Goal: Use online tool/utility: Utilize a website feature to perform a specific function

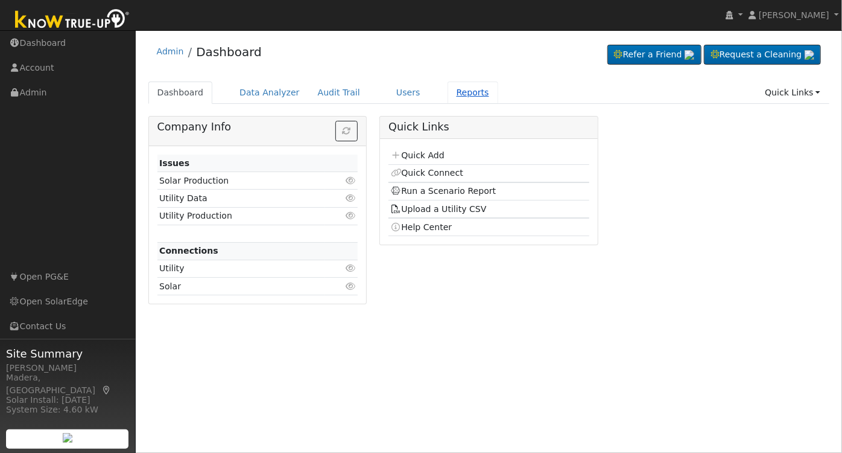
click at [465, 93] on link "Reports" at bounding box center [473, 92] width 51 height 22
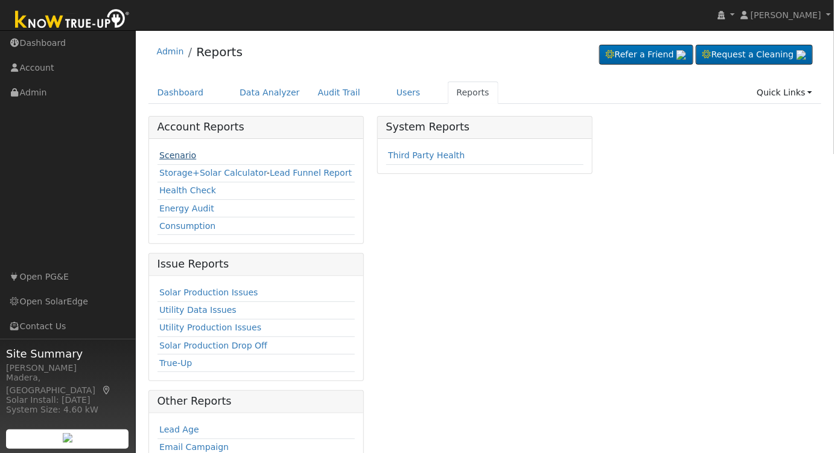
click at [177, 151] on link "Scenario" at bounding box center [177, 155] width 37 height 10
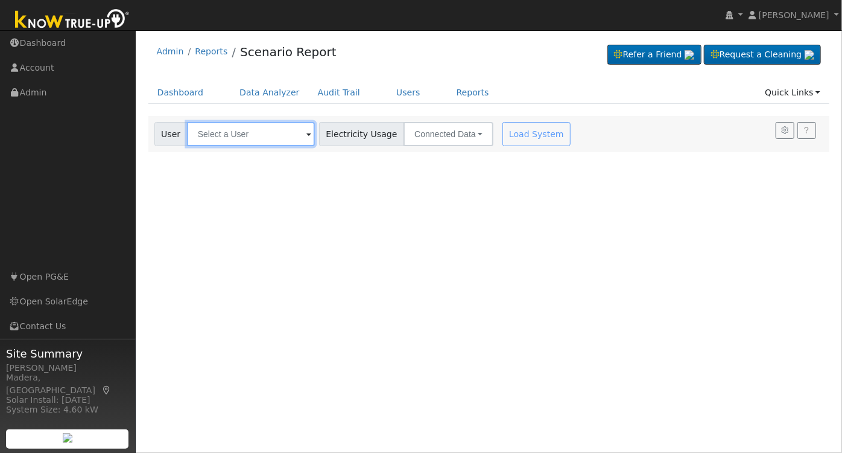
click at [287, 129] on input "text" at bounding box center [251, 134] width 128 height 24
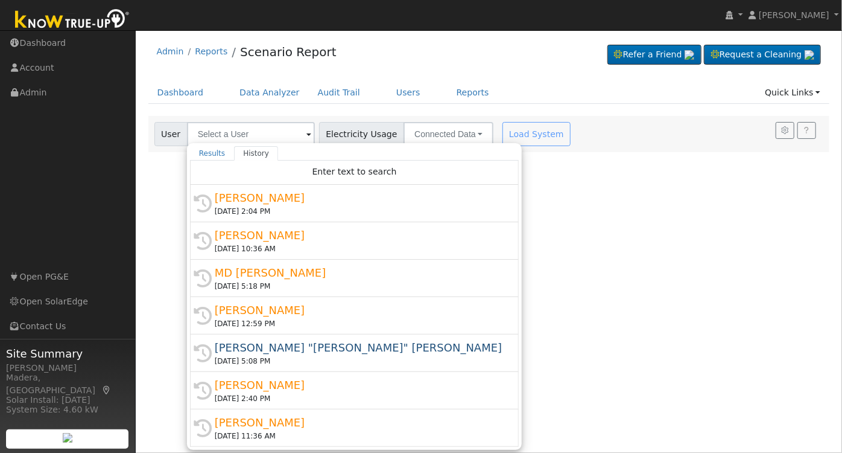
click at [285, 211] on div "09/05/2025 2:04 PM" at bounding box center [360, 211] width 290 height 11
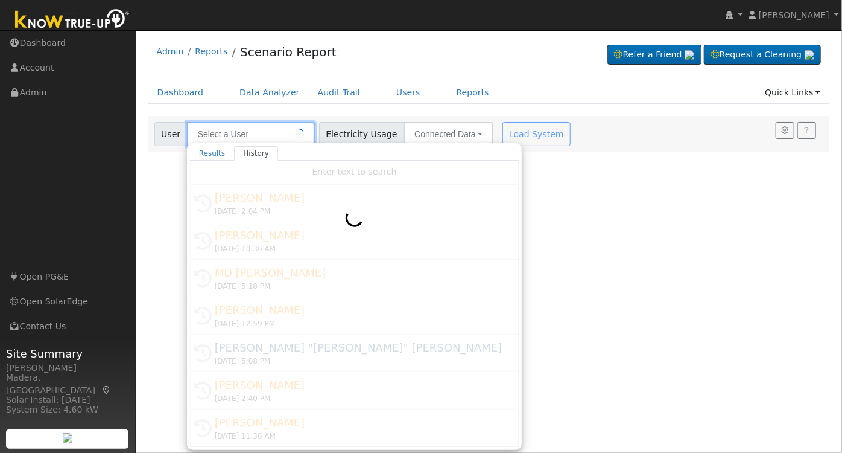
type input "Cheu Cha"
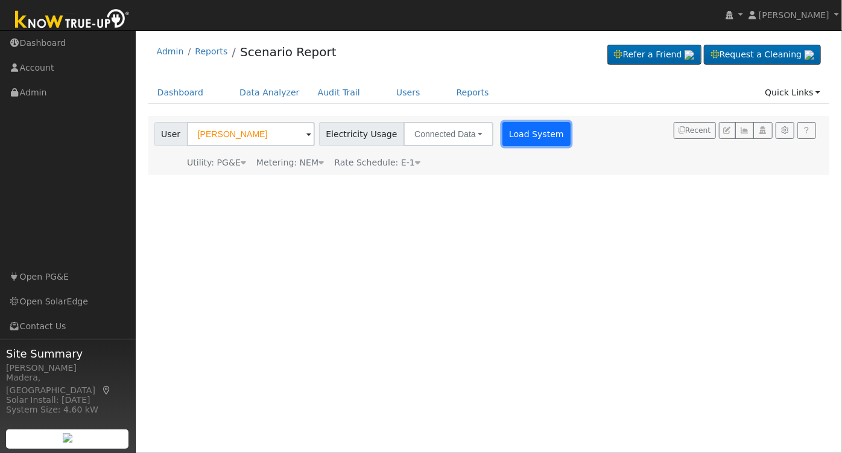
click at [503, 136] on button "Load System" at bounding box center [537, 134] width 69 height 24
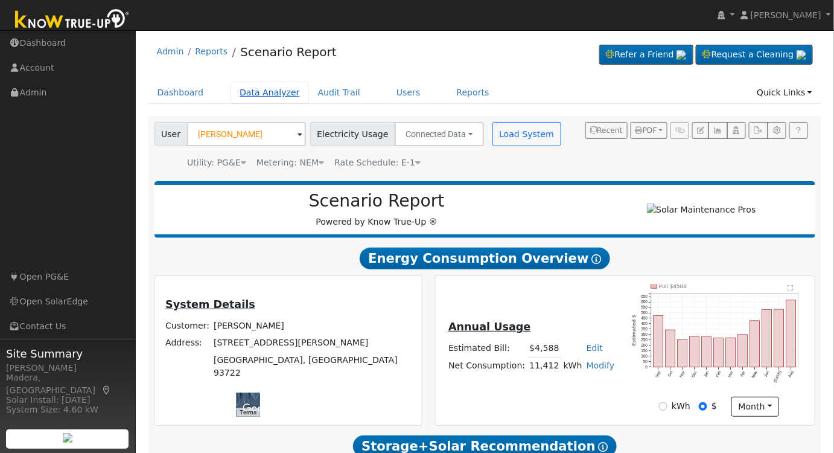
click at [262, 89] on link "Data Analyzer" at bounding box center [270, 92] width 78 height 22
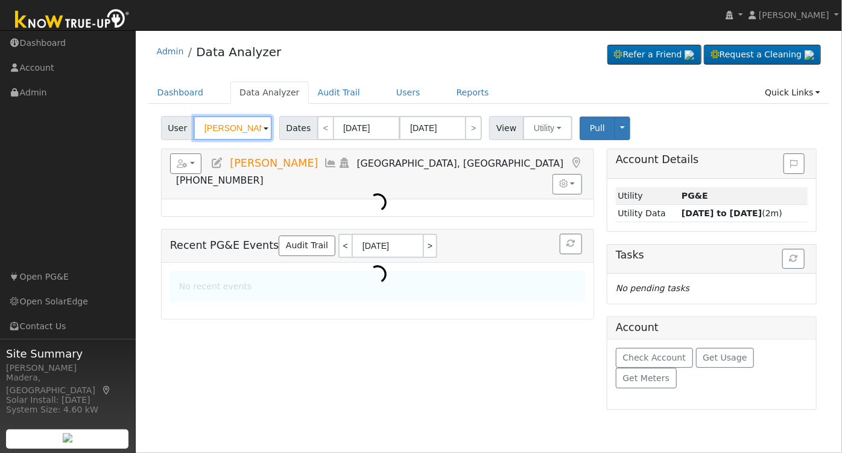
click at [232, 132] on input "Shelley Moore" at bounding box center [233, 128] width 78 height 24
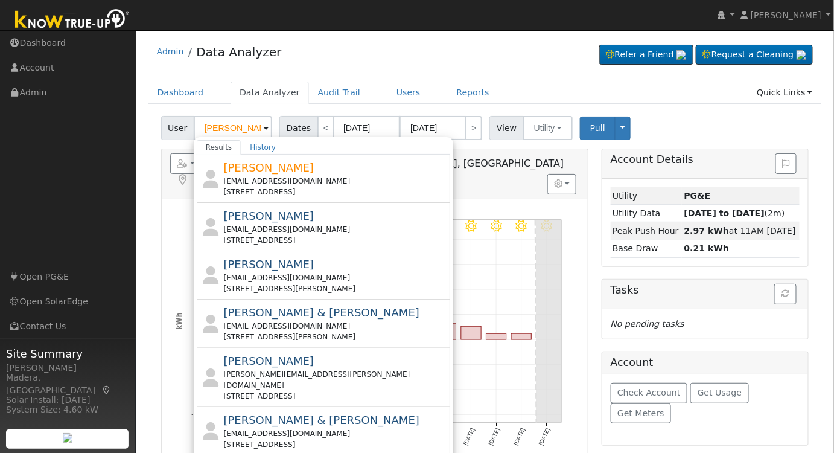
click at [321, 284] on div "[STREET_ADDRESS][PERSON_NAME]" at bounding box center [335, 288] width 224 height 11
type input "Darlene Foell"
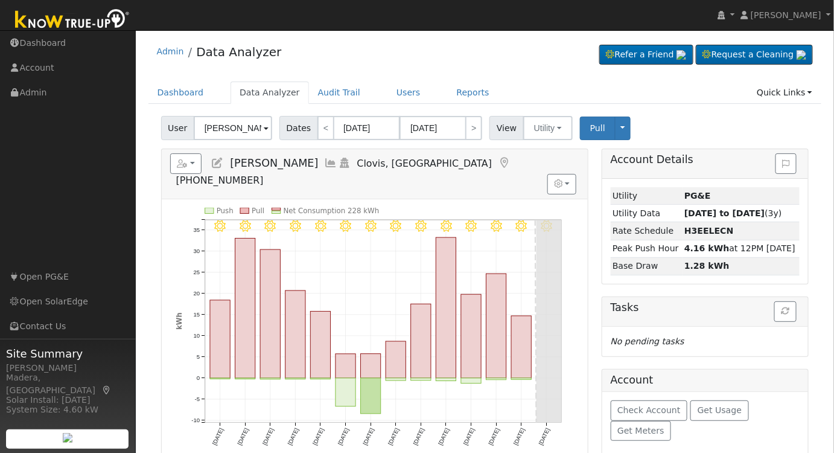
click at [325, 164] on icon at bounding box center [331, 163] width 13 height 11
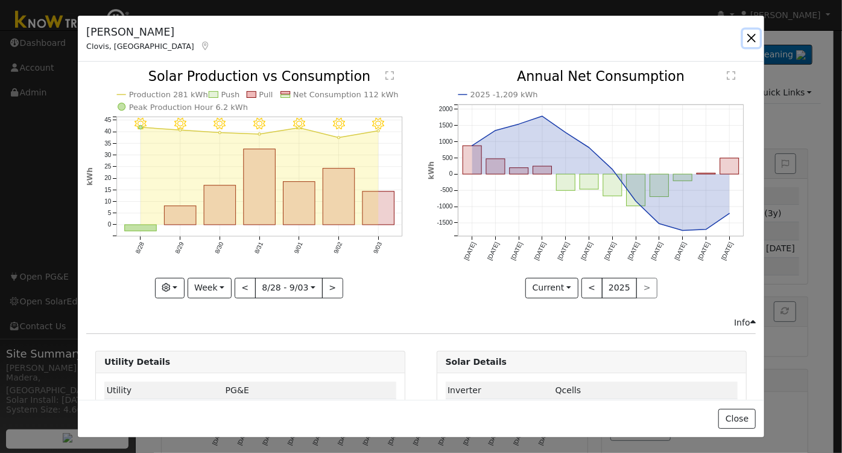
click at [745, 34] on button "button" at bounding box center [751, 38] width 17 height 17
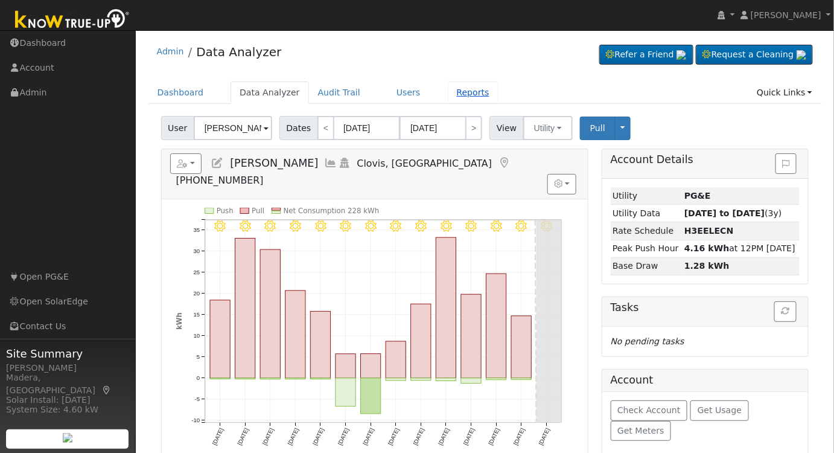
click at [450, 92] on link "Reports" at bounding box center [473, 92] width 51 height 22
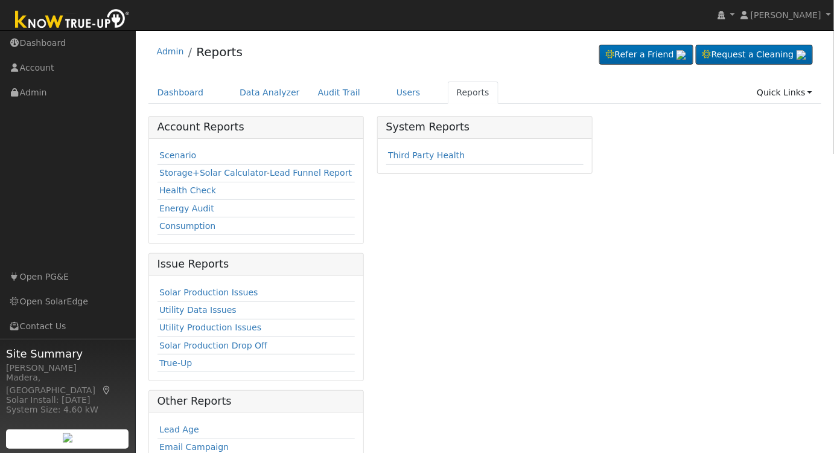
click at [174, 147] on td "Scenario" at bounding box center [257, 156] width 198 height 18
click at [177, 154] on link "Scenario" at bounding box center [177, 155] width 37 height 10
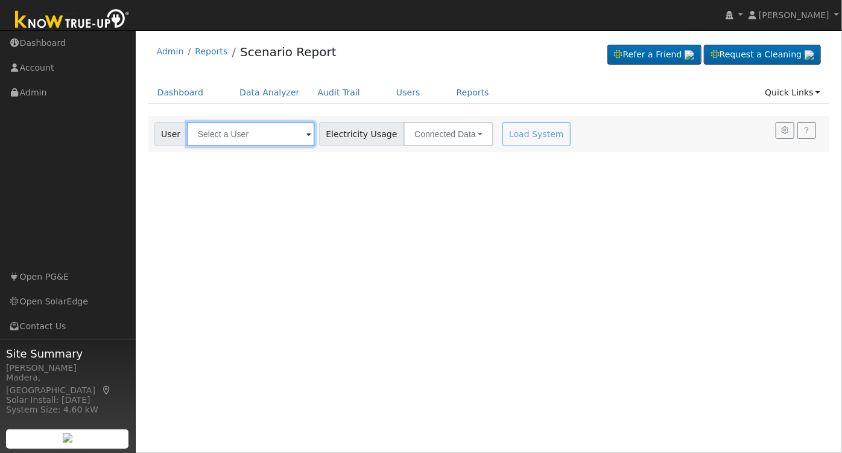
click at [246, 132] on input "text" at bounding box center [251, 134] width 128 height 24
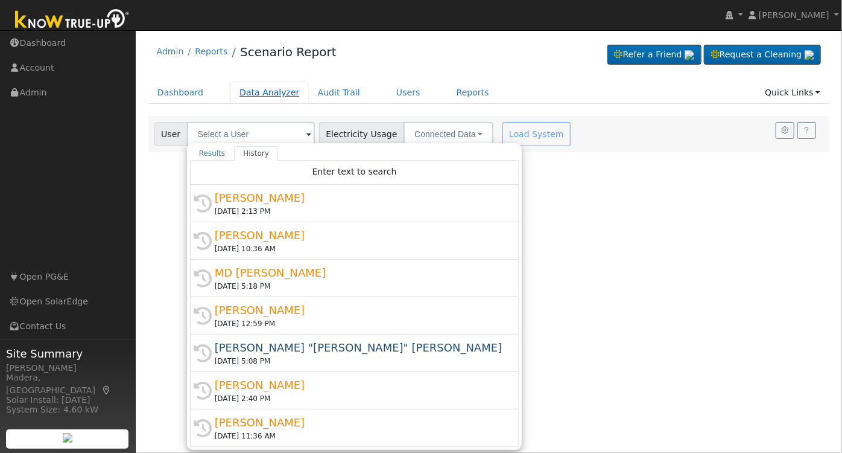
click at [261, 97] on link "Data Analyzer" at bounding box center [270, 92] width 78 height 22
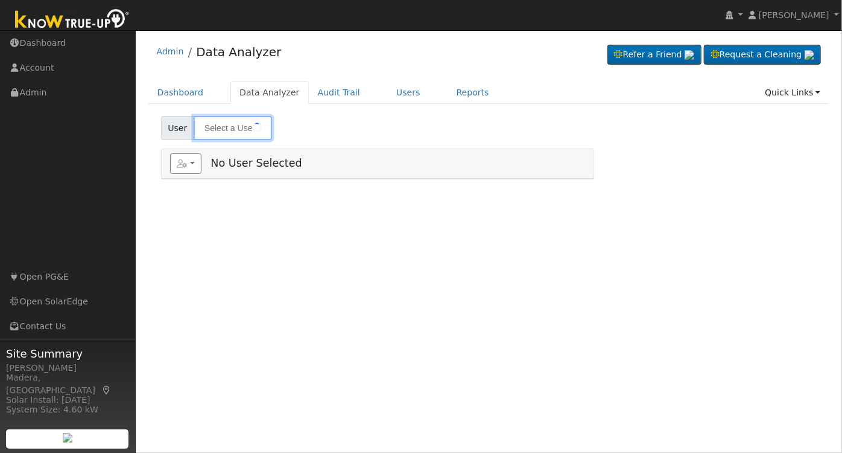
type input "[PERSON_NAME]"
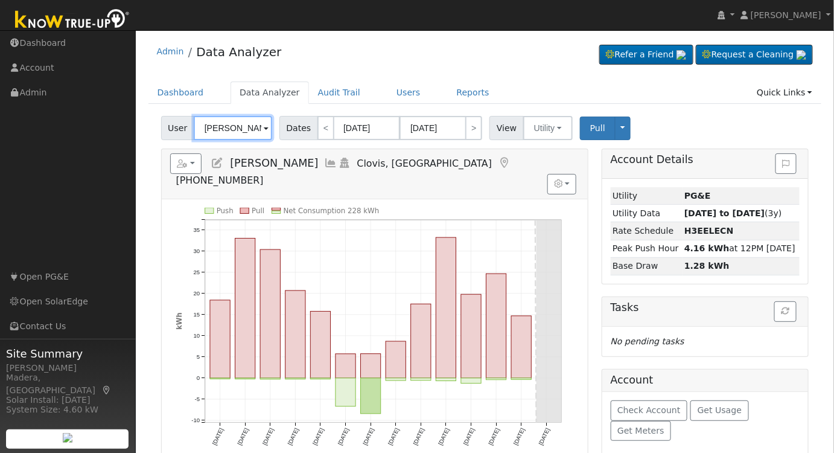
click at [241, 130] on input "Darlene Foell" at bounding box center [233, 128] width 78 height 24
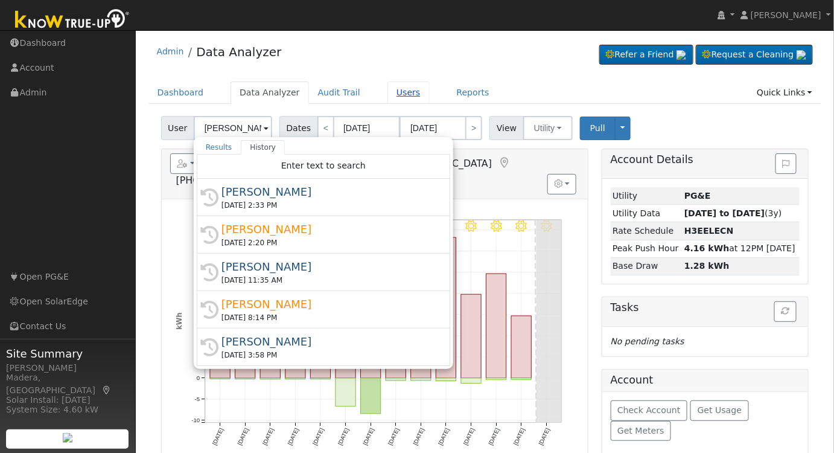
click at [387, 81] on link "Users" at bounding box center [408, 92] width 42 height 22
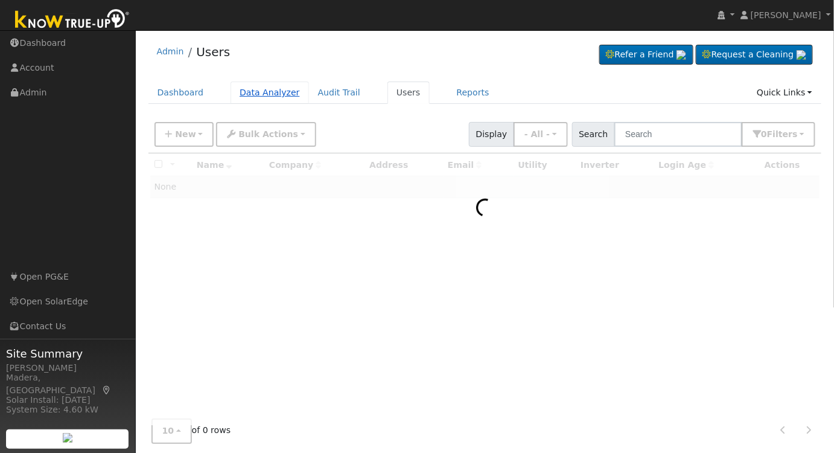
click at [260, 91] on link "Data Analyzer" at bounding box center [270, 92] width 78 height 22
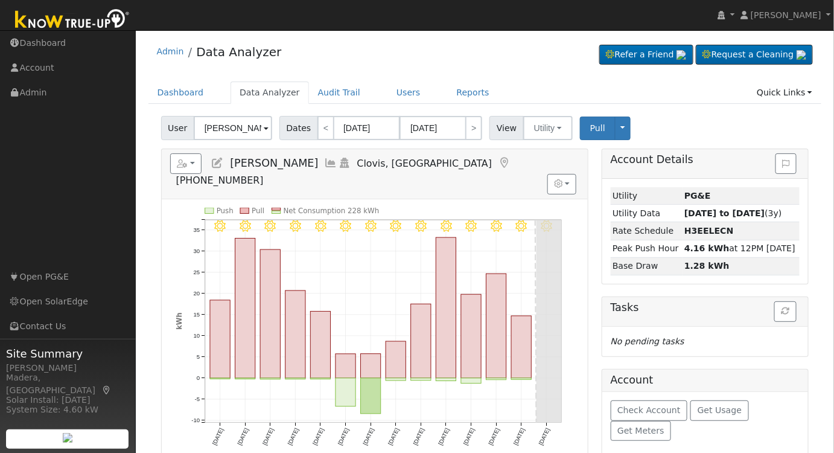
click at [325, 159] on icon at bounding box center [331, 163] width 13 height 11
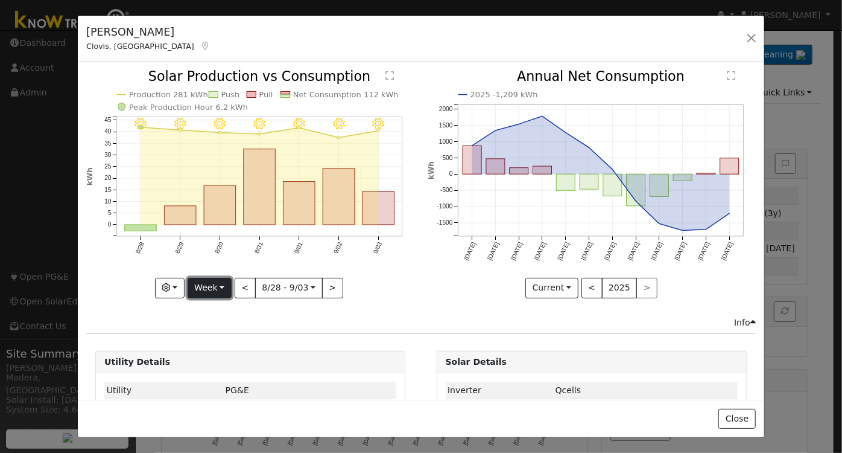
click at [203, 284] on button "Week" at bounding box center [210, 288] width 44 height 21
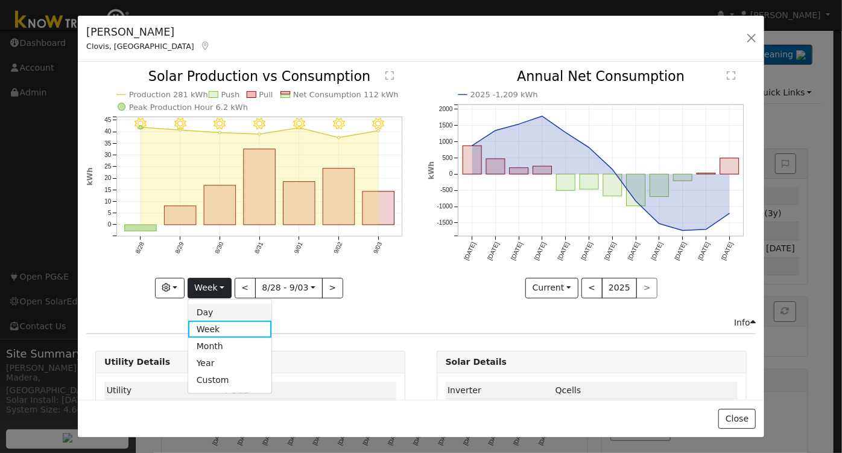
click at [214, 310] on link "Day" at bounding box center [230, 312] width 84 height 17
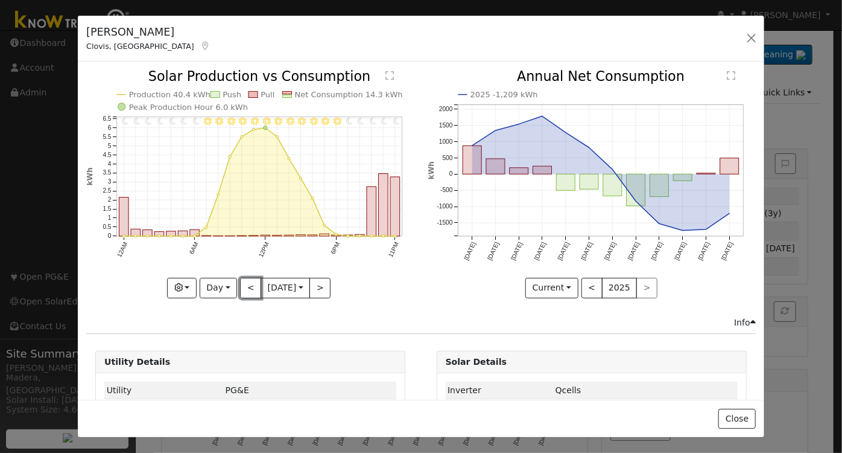
click at [240, 287] on button "<" at bounding box center [250, 288] width 21 height 21
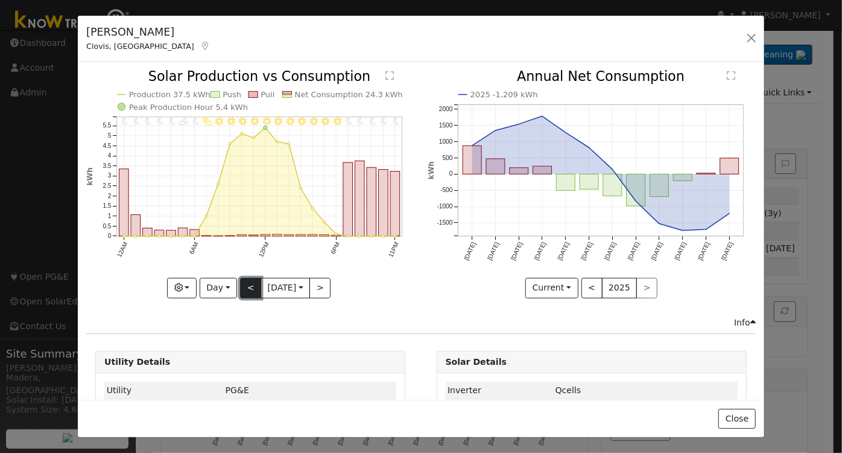
click at [240, 288] on button "<" at bounding box center [250, 288] width 21 height 21
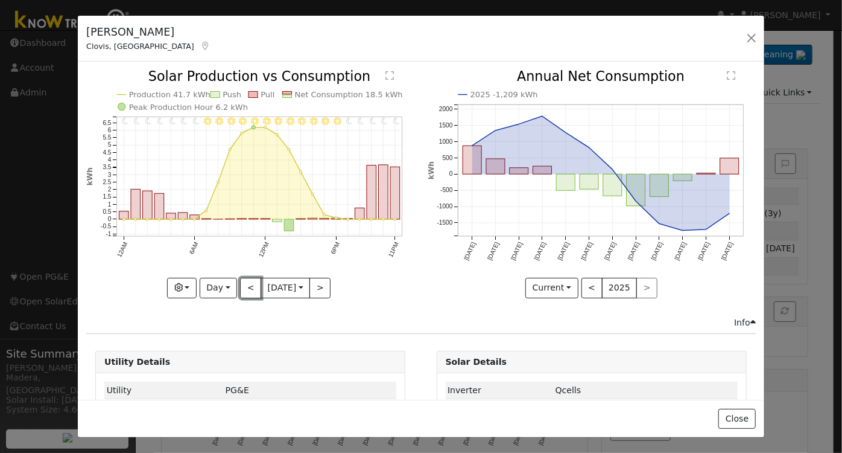
click at [240, 288] on button "<" at bounding box center [250, 288] width 21 height 21
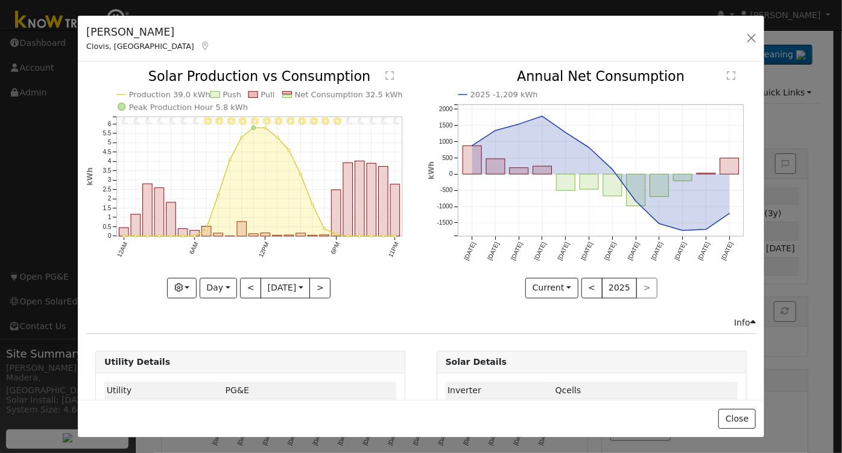
click at [240, 288] on div "11PM - Clear 10PM - Clear 9PM - Clear 8PM - Clear 7PM - Clear 6PM - Clear 5PM -…" at bounding box center [250, 184] width 328 height 228
click at [240, 288] on button "<" at bounding box center [250, 288] width 21 height 21
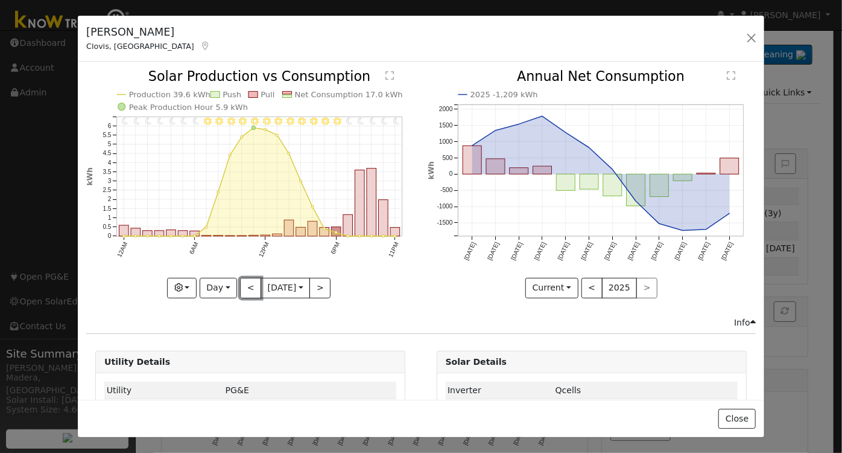
click at [240, 285] on button "<" at bounding box center [250, 288] width 21 height 21
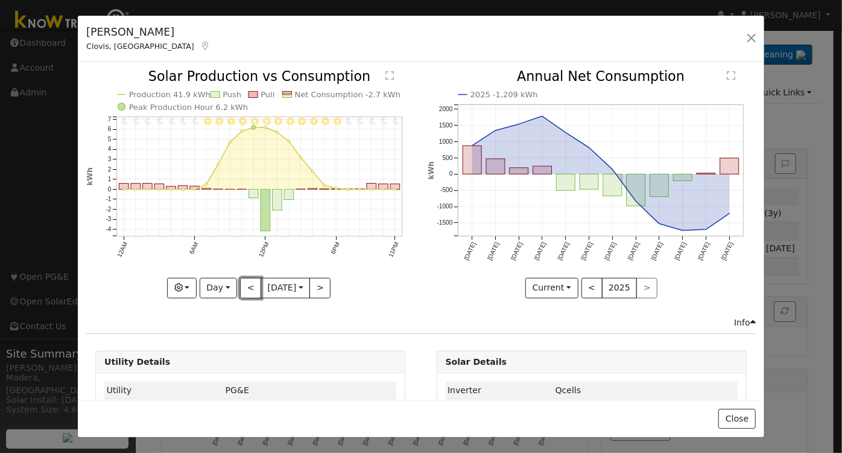
click at [240, 285] on button "<" at bounding box center [250, 288] width 21 height 21
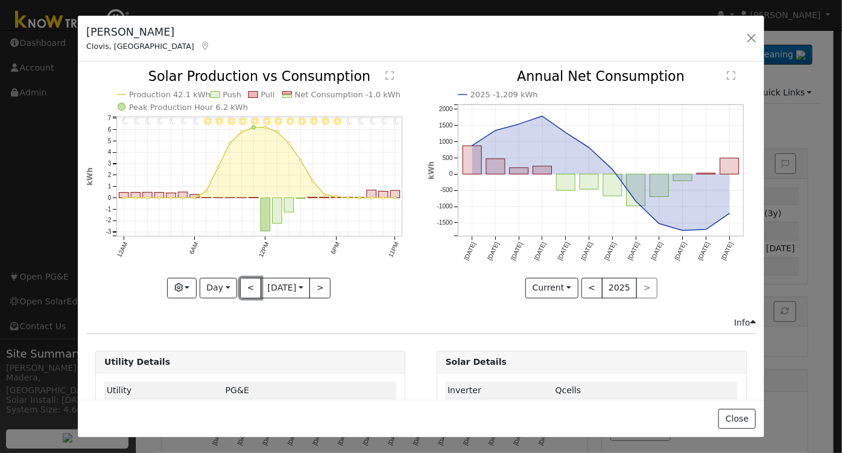
click at [240, 285] on button "<" at bounding box center [250, 288] width 21 height 21
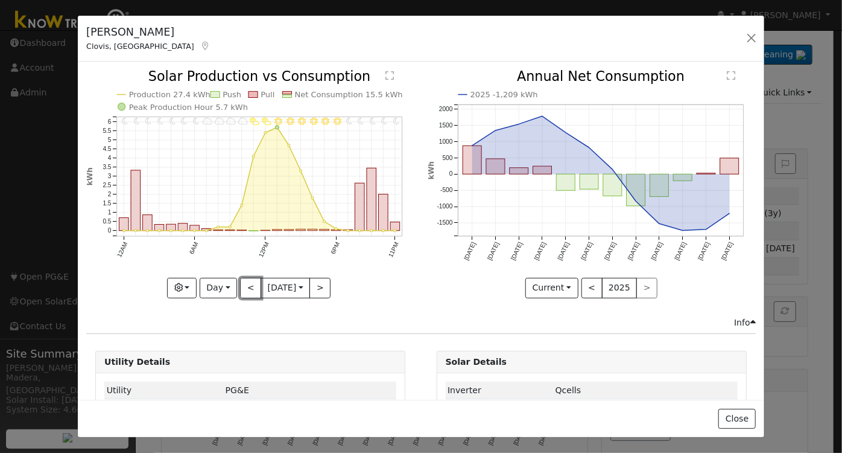
click at [240, 285] on button "<" at bounding box center [250, 288] width 21 height 21
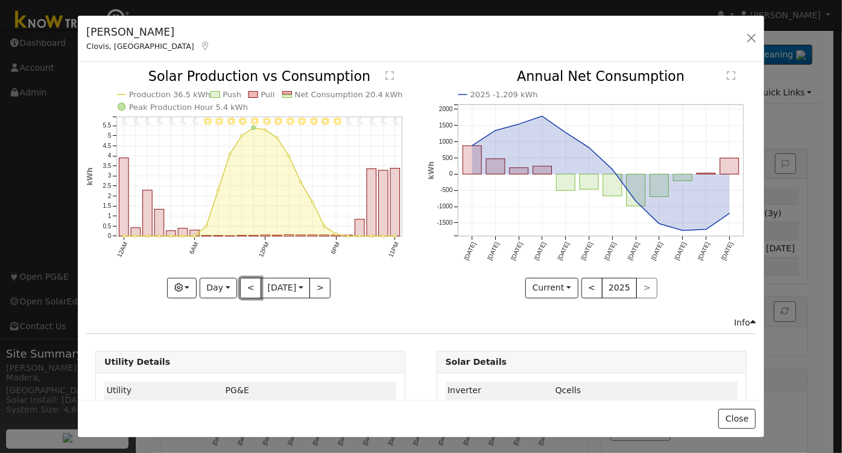
click at [240, 285] on button "<" at bounding box center [250, 288] width 21 height 21
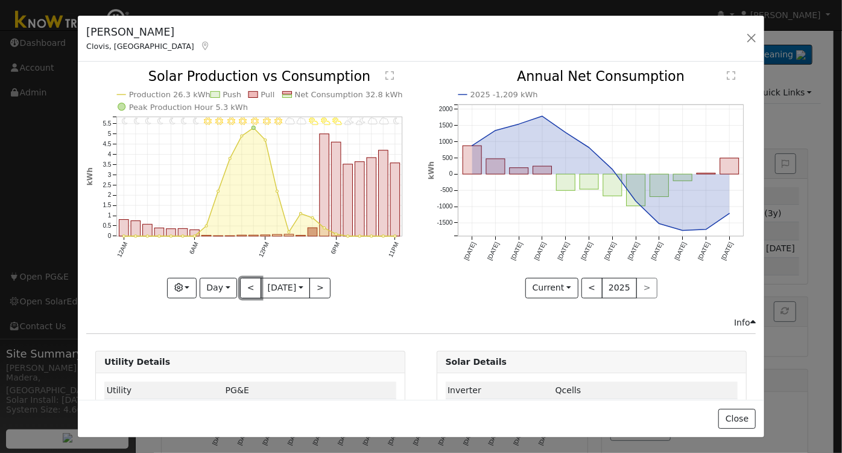
click at [240, 285] on button "<" at bounding box center [250, 288] width 21 height 21
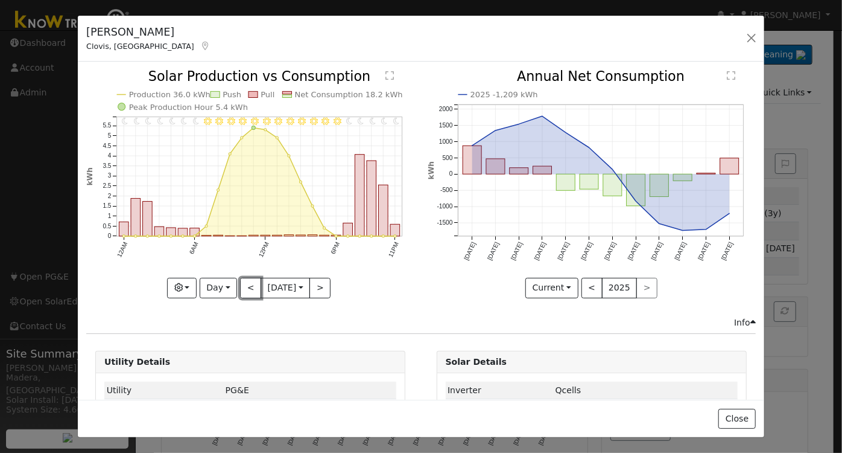
click at [240, 285] on button "<" at bounding box center [250, 288] width 21 height 21
click at [241, 289] on button "<" at bounding box center [250, 288] width 21 height 21
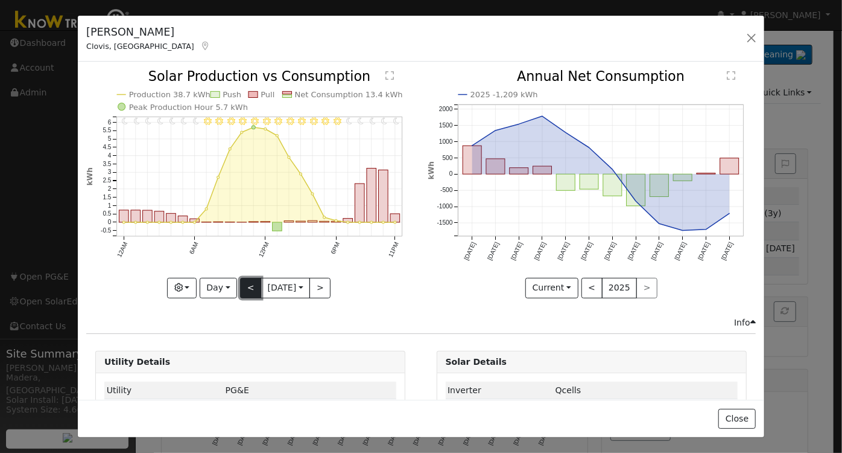
click at [241, 282] on button "<" at bounding box center [250, 288] width 21 height 21
type input "2025-08-19"
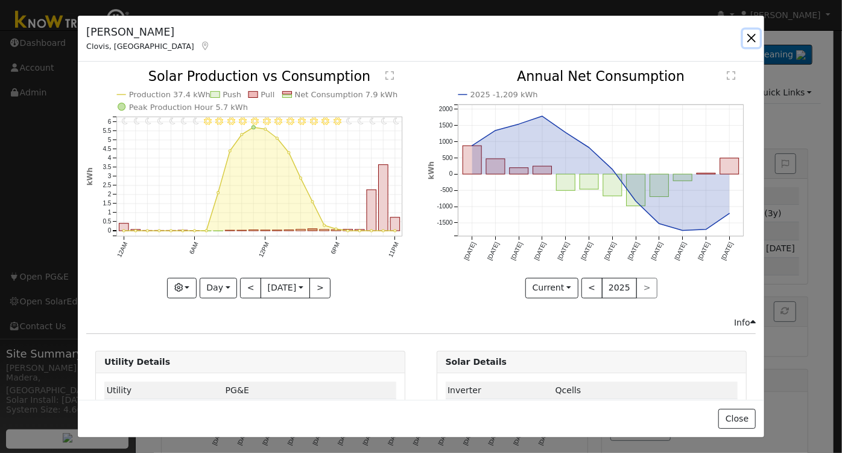
click at [748, 33] on button "button" at bounding box center [751, 38] width 17 height 17
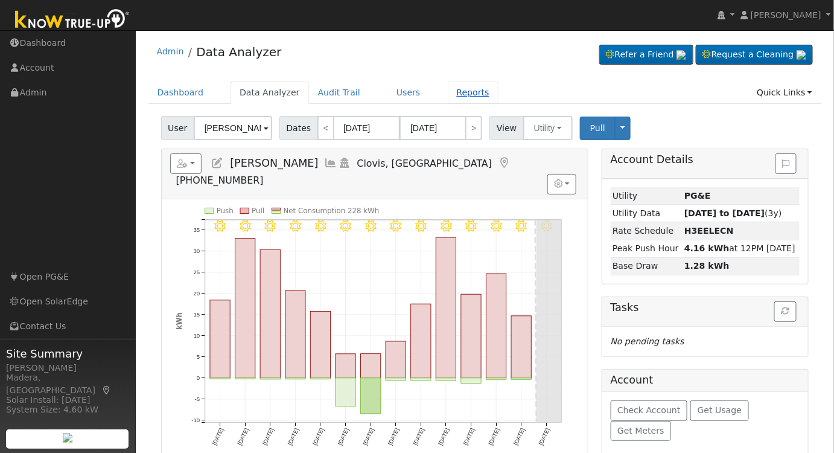
click at [448, 91] on link "Reports" at bounding box center [473, 92] width 51 height 22
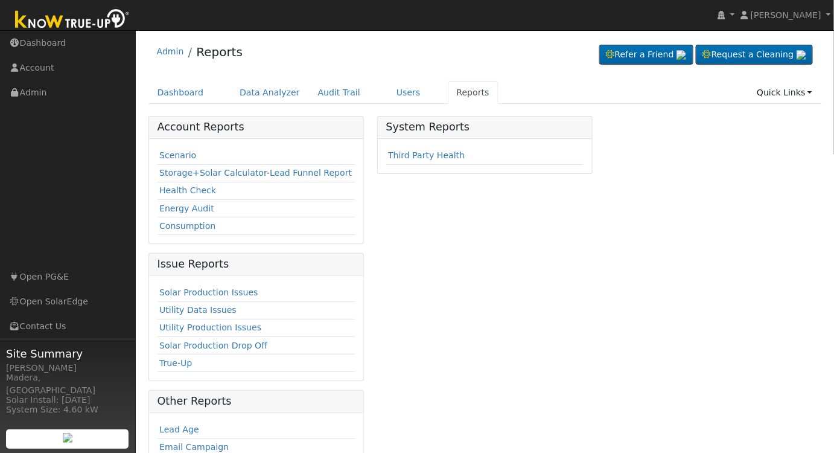
click at [170, 147] on td "Scenario" at bounding box center [257, 156] width 198 height 18
click at [180, 154] on link "Scenario" at bounding box center [177, 155] width 37 height 10
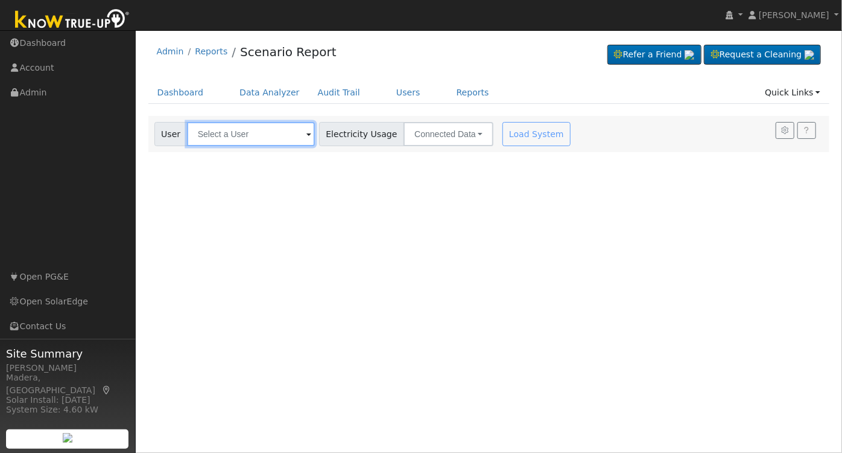
click at [277, 127] on input "text" at bounding box center [251, 134] width 128 height 24
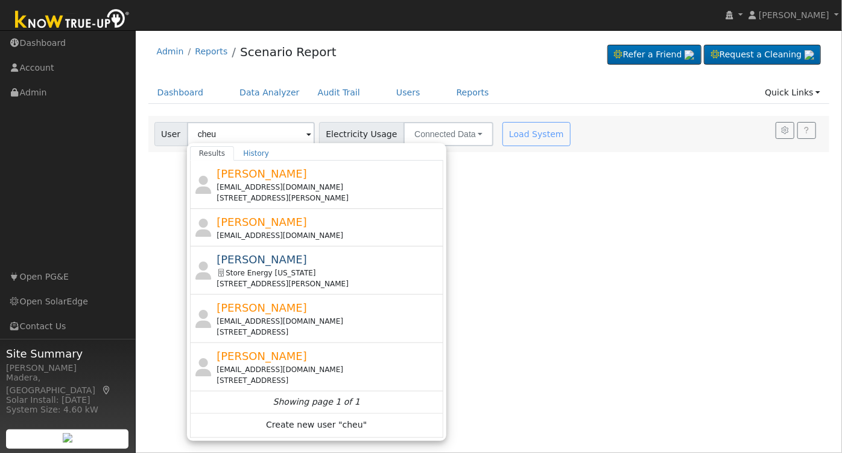
click at [299, 184] on div "[EMAIL_ADDRESS][DOMAIN_NAME]" at bounding box center [329, 187] width 224 height 11
type input "[PERSON_NAME]"
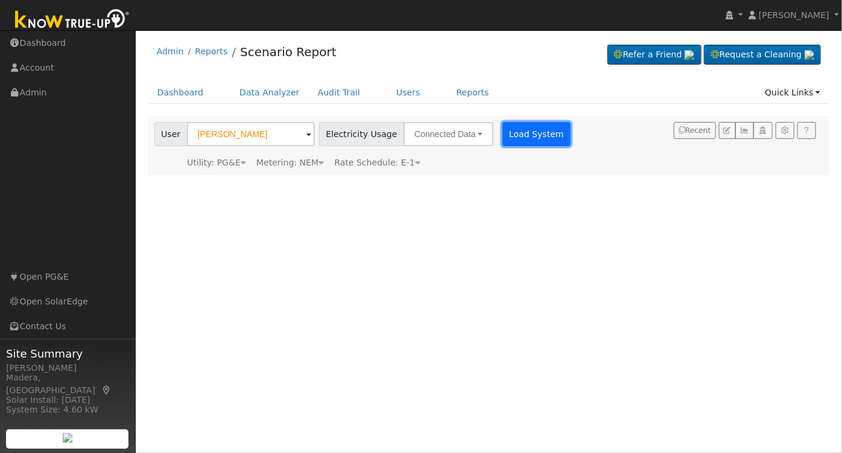
click at [503, 138] on button "Load System" at bounding box center [537, 134] width 69 height 24
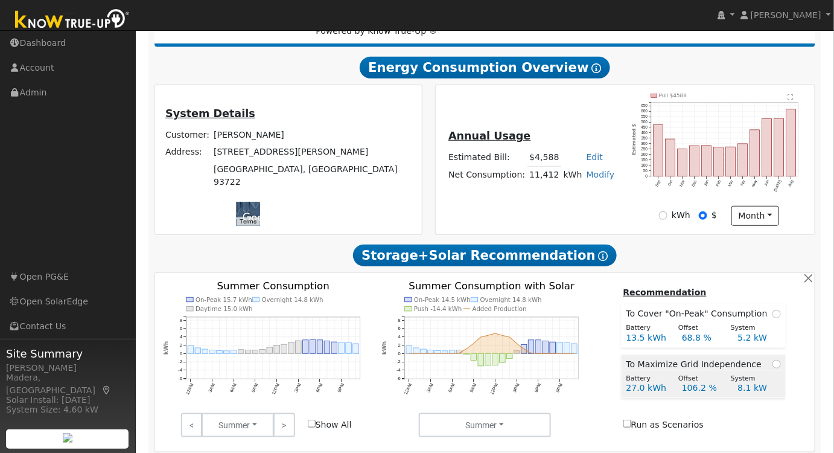
scroll to position [370, 0]
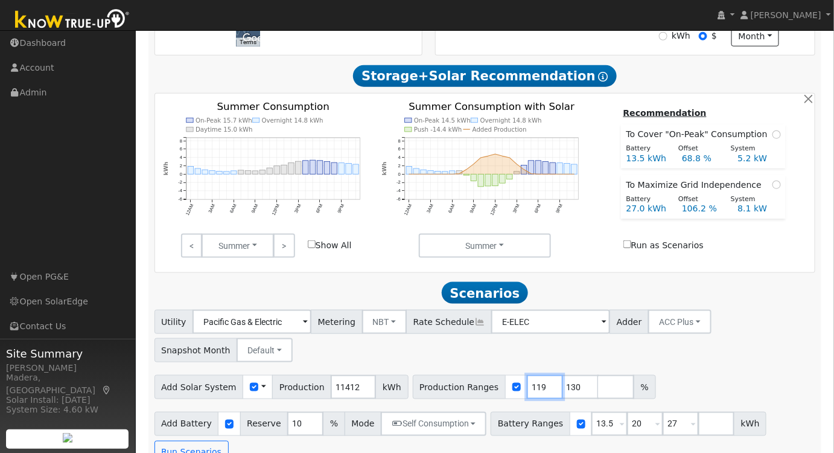
click at [527, 395] on input "119" at bounding box center [545, 387] width 36 height 24
type input "118"
click at [527, 395] on input "118" at bounding box center [545, 387] width 36 height 24
drag, startPoint x: 558, startPoint y: 392, endPoint x: 513, endPoint y: 399, distance: 45.2
click at [516, 399] on div "Production Ranges 118 130 %" at bounding box center [534, 387] width 243 height 24
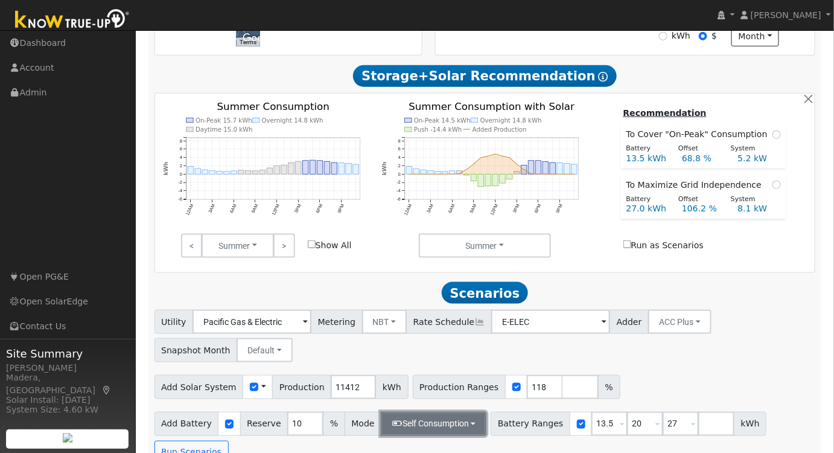
click at [433, 420] on button "Self Consumption" at bounding box center [434, 424] width 106 height 24
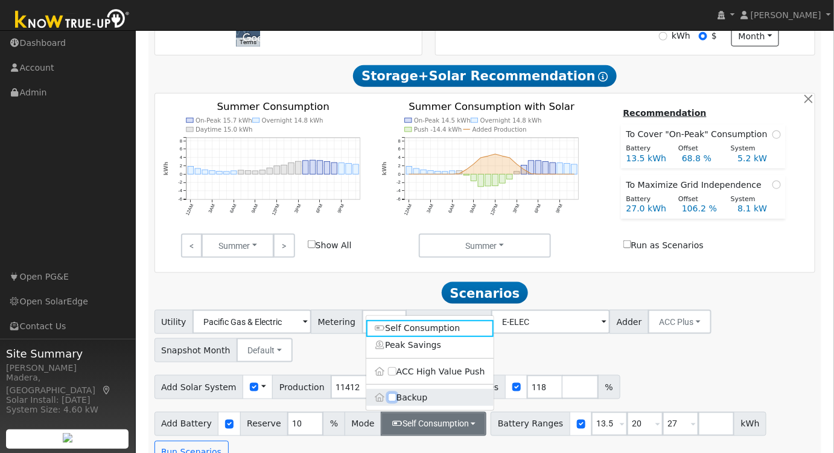
click at [392, 401] on input "Backup" at bounding box center [392, 397] width 8 height 8
checkbox input "true"
type input "20"
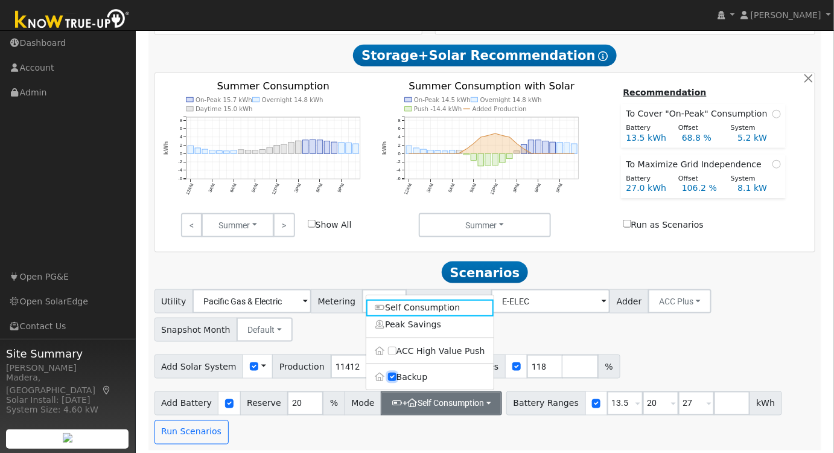
scroll to position [398, 0]
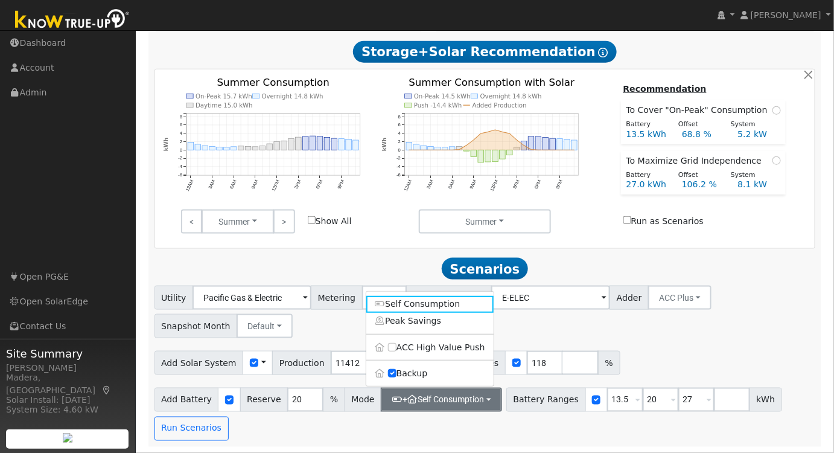
click at [621, 355] on div "Add Solar System Use CSV Data Production 11412 kWh Production Ranges 118 %" at bounding box center [485, 360] width 666 height 28
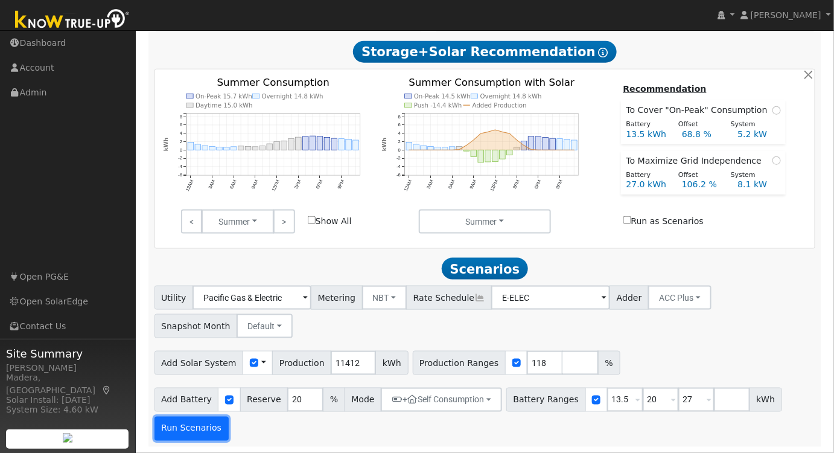
click at [202, 424] on button "Run Scenarios" at bounding box center [191, 428] width 74 height 24
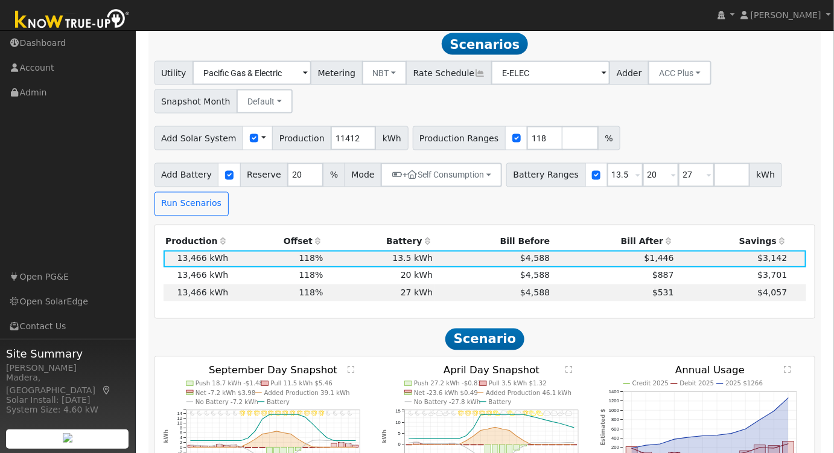
scroll to position [619, 0]
click at [467, 295] on td "$4,588" at bounding box center [493, 292] width 117 height 17
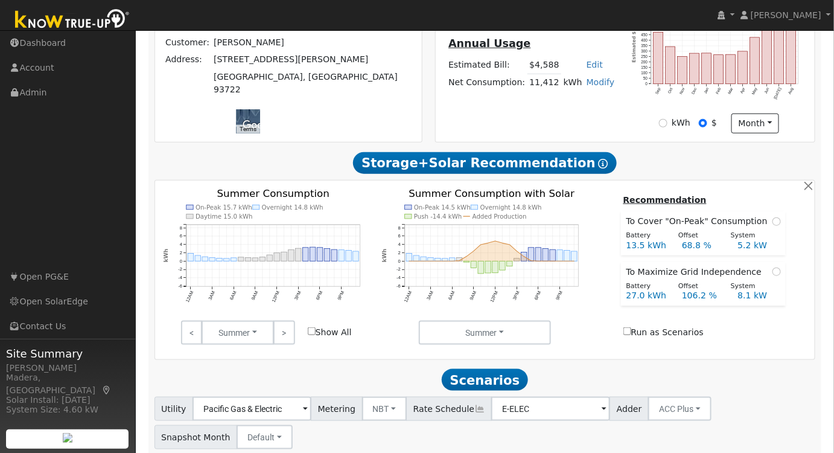
scroll to position [290, 0]
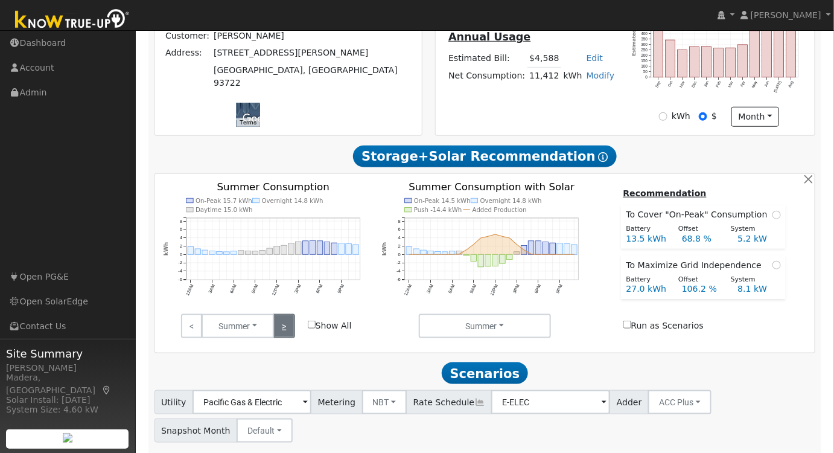
click at [285, 319] on link ">" at bounding box center [283, 326] width 21 height 24
click at [285, 327] on link ">" at bounding box center [283, 326] width 21 height 24
click at [283, 326] on link ">" at bounding box center [283, 326] width 21 height 24
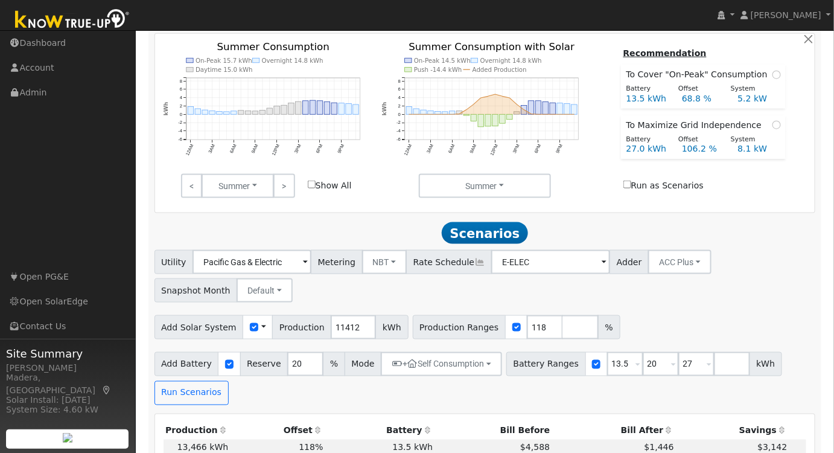
scroll to position [430, 0]
click at [643, 360] on input "20" at bounding box center [661, 364] width 36 height 24
click at [683, 302] on div "Utility Pacific Gas & Electric Metering NBT NEM NBT Rate Schedule E-ELEC Adder …" at bounding box center [485, 274] width 666 height 57
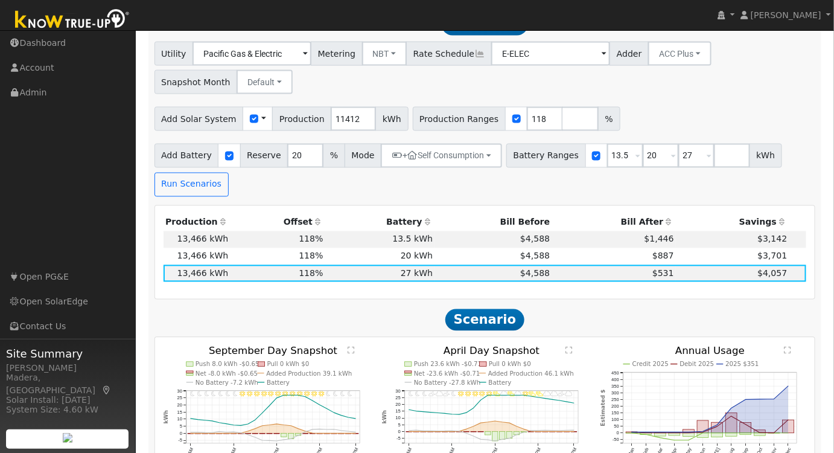
scroll to position [638, 0]
click at [527, 121] on input "118" at bounding box center [545, 118] width 36 height 24
type input "160"
click at [638, 103] on div "Utility Pacific Gas & Electric Metering NBT NEM NBT Rate Schedule E-ELEC Adder …" at bounding box center [485, 118] width 674 height 154
drag, startPoint x: 608, startPoint y: 159, endPoint x: 515, endPoint y: 161, distance: 93.0
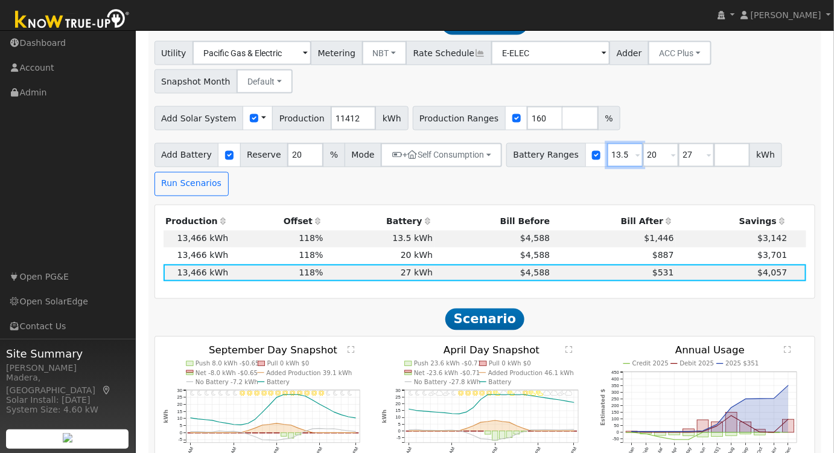
click at [515, 161] on div "Battery Ranges 13.5 Overrides Reserve % Mode None None Self Consumption Peak Sa…" at bounding box center [644, 155] width 276 height 24
type input "20"
type input "27"
type input "20"
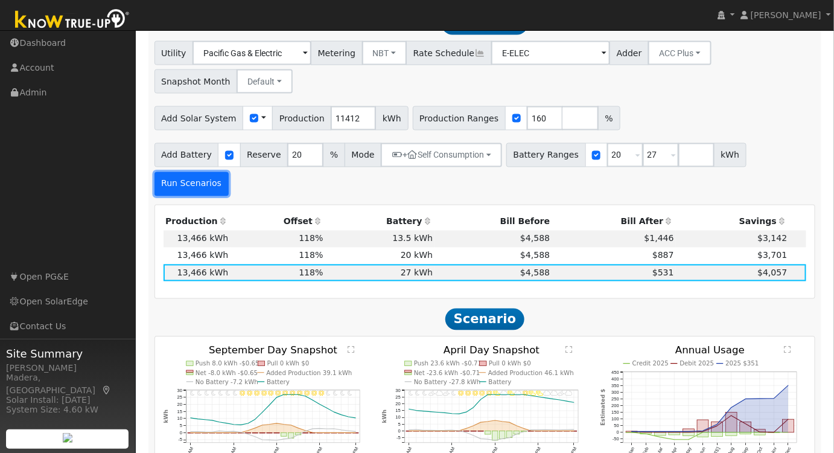
click at [229, 172] on button "Run Scenarios" at bounding box center [191, 184] width 74 height 24
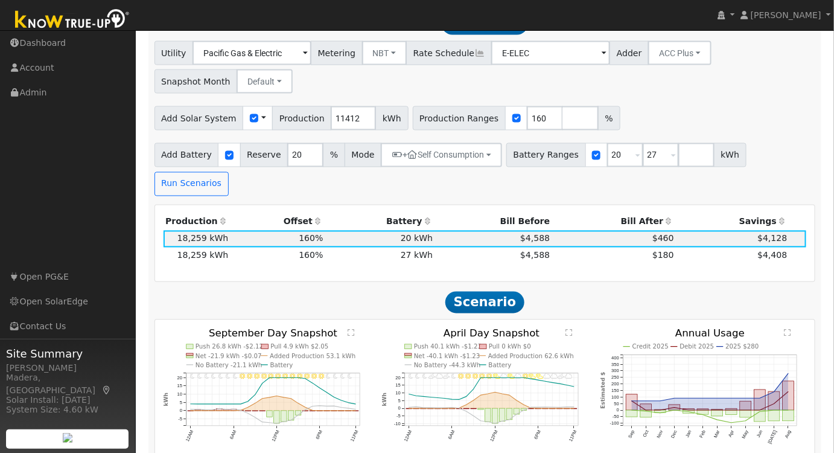
scroll to position [619, 0]
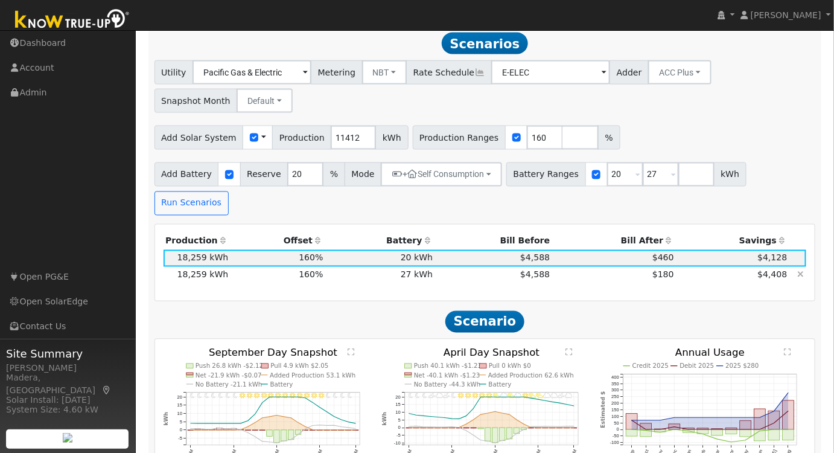
click at [708, 267] on td "$4,408" at bounding box center [732, 275] width 113 height 17
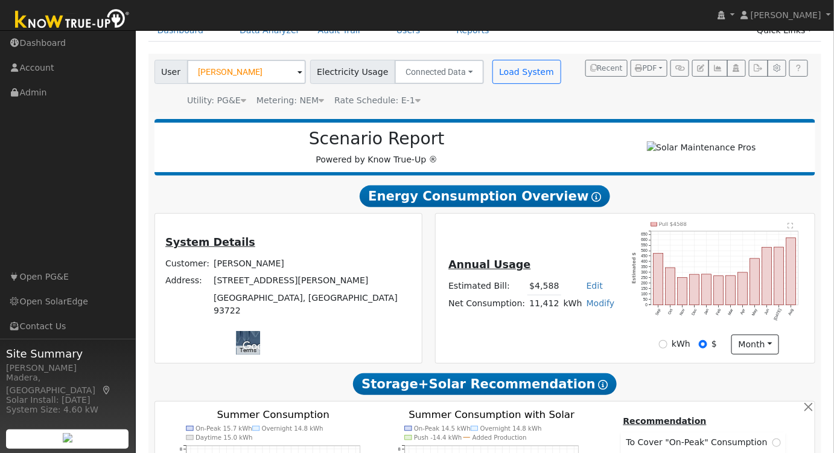
scroll to position [43, 0]
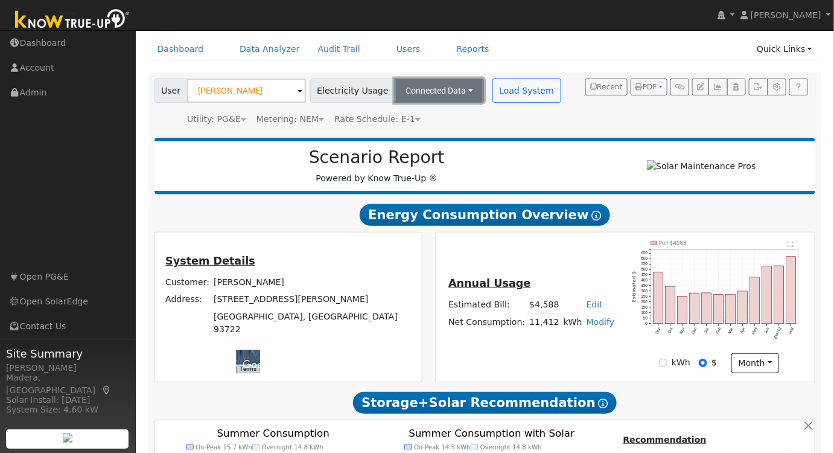
click at [435, 97] on button "Connected Data" at bounding box center [439, 90] width 89 height 24
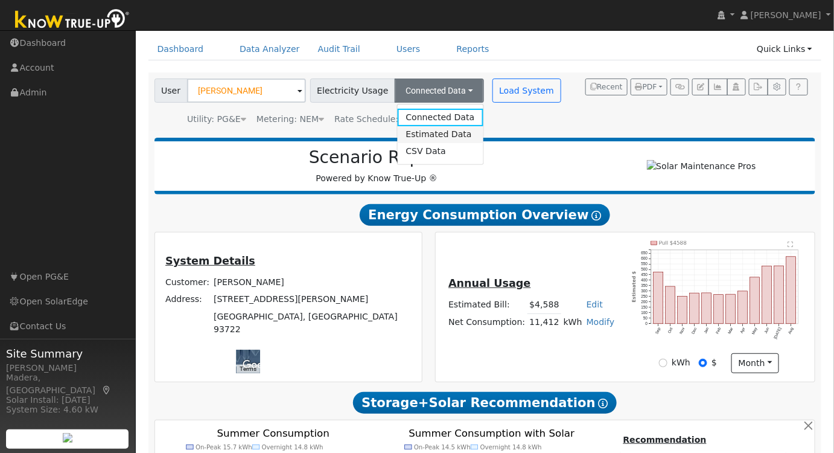
click at [421, 131] on link "Estimated Data" at bounding box center [440, 134] width 86 height 17
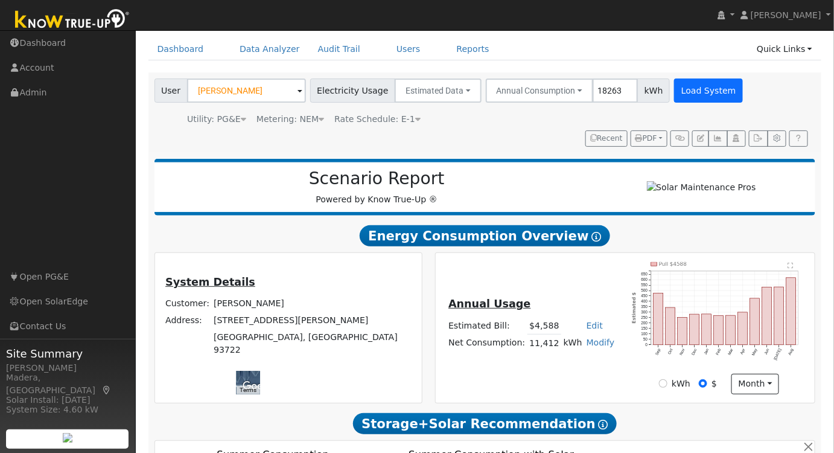
type input "18263"
click at [695, 99] on button "Load System" at bounding box center [708, 90] width 69 height 24
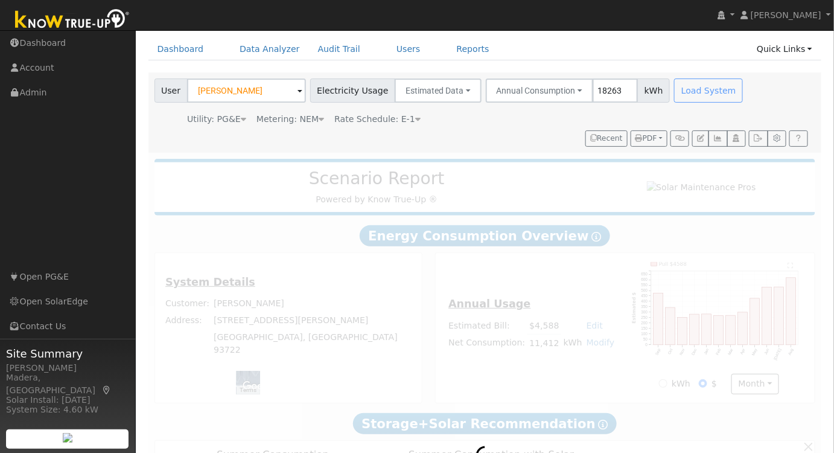
scroll to position [0, 0]
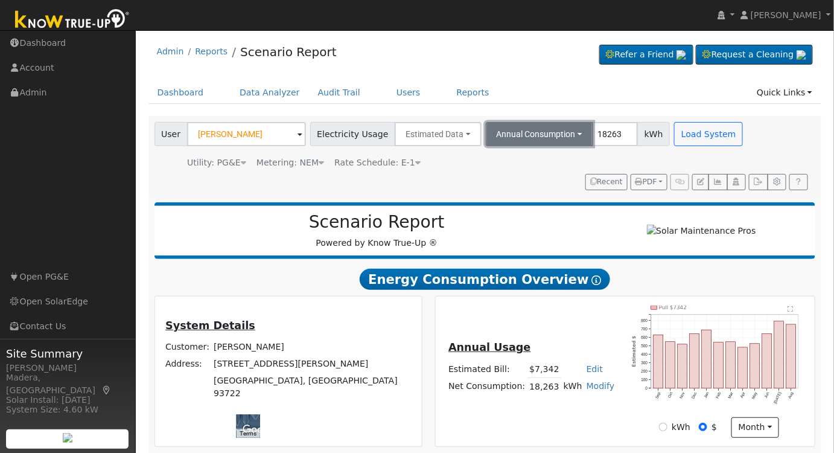
click at [528, 126] on button "Annual Consumption" at bounding box center [540, 134] width 108 height 24
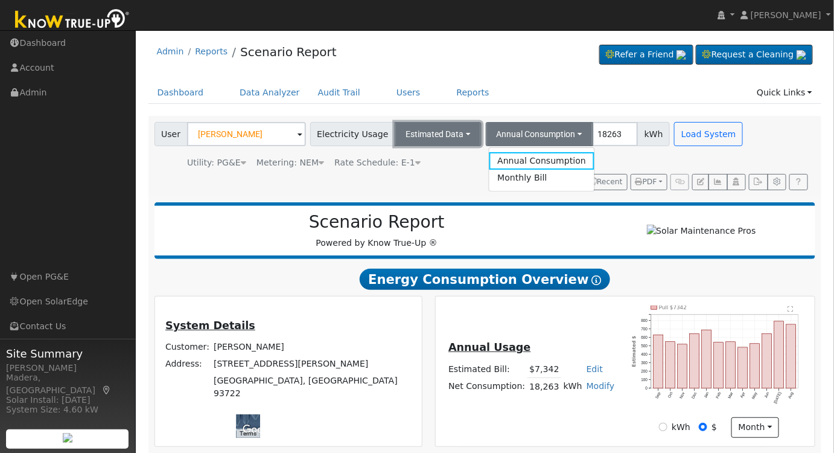
click at [441, 124] on button "Estimated Data" at bounding box center [438, 134] width 87 height 24
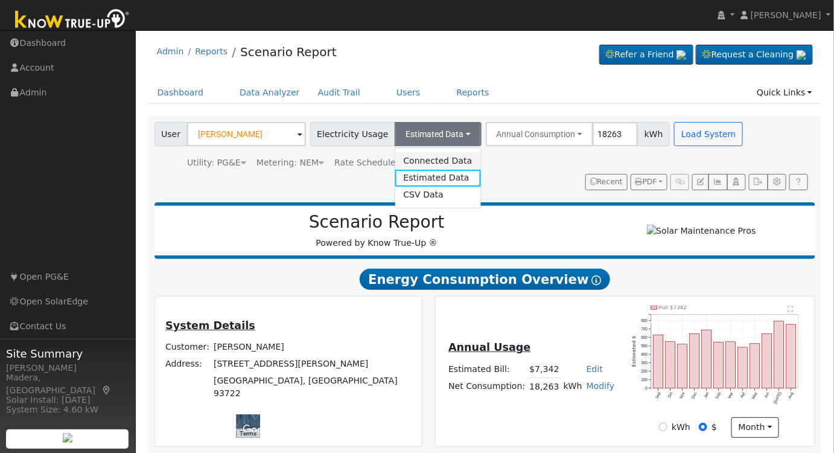
click at [424, 161] on link "Connected Data" at bounding box center [438, 160] width 86 height 17
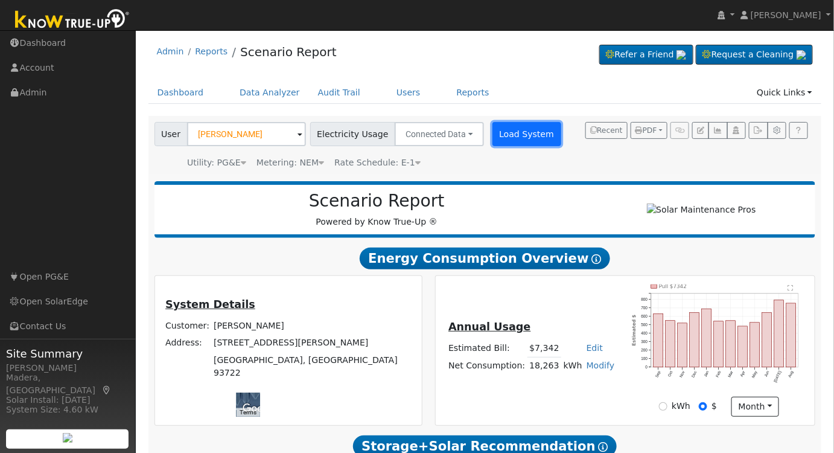
click at [508, 137] on button "Load System" at bounding box center [526, 134] width 69 height 24
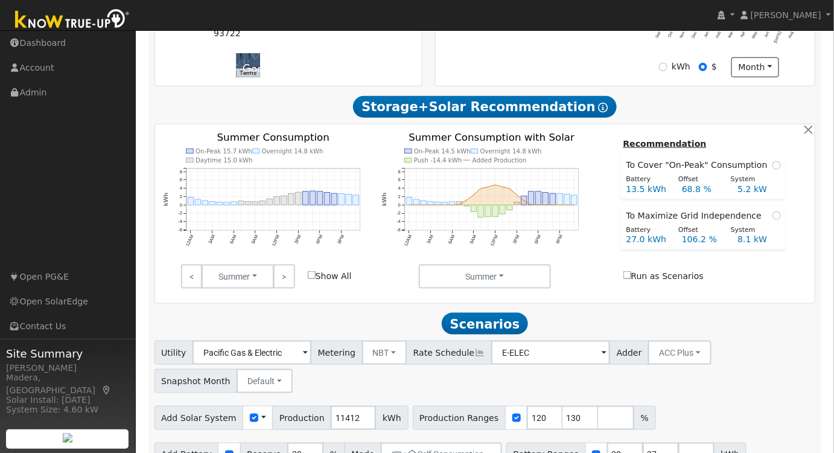
scroll to position [370, 0]
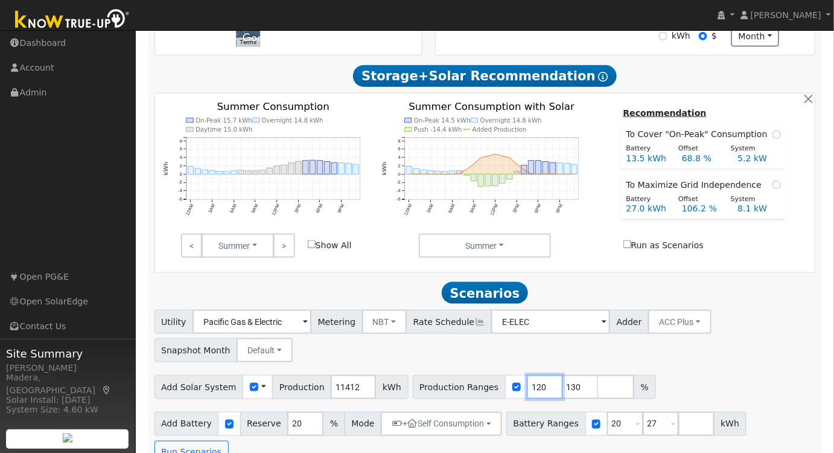
drag, startPoint x: 521, startPoint y: 389, endPoint x: 466, endPoint y: 385, distance: 55.1
click at [466, 385] on div "Production Ranges 120 130 %" at bounding box center [534, 387] width 243 height 24
type input "130"
type input "160"
click at [657, 395] on div "Add Solar System Use CSV Data Production 11412 kWh Production Ranges 160 %" at bounding box center [485, 385] width 666 height 28
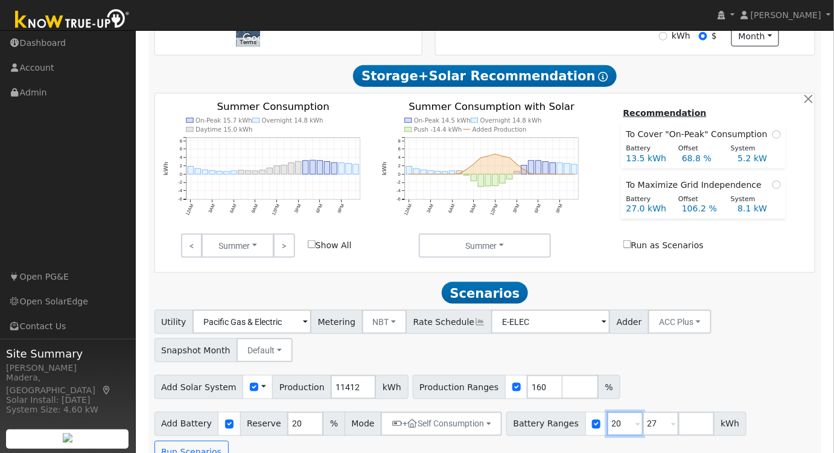
drag, startPoint x: 603, startPoint y: 431, endPoint x: 575, endPoint y: 431, distance: 28.4
click at [575, 431] on div "Battery Ranges 20 Overrides Reserve % Mode None None Self Consumption Peak Savi…" at bounding box center [626, 424] width 240 height 24
type input "27"
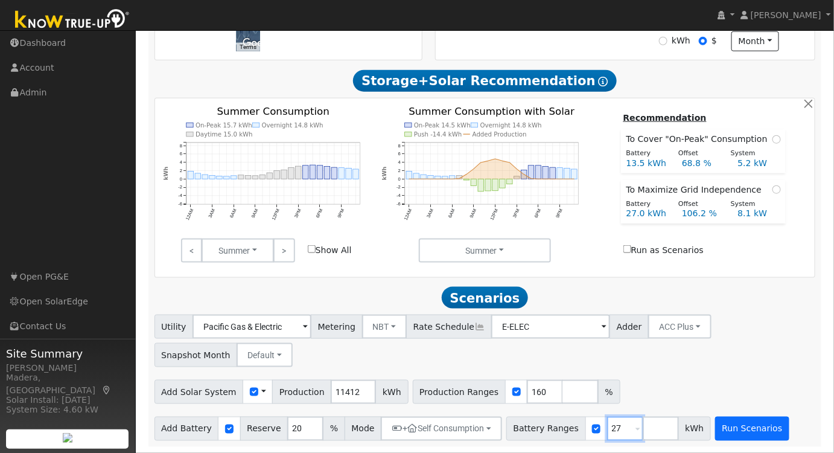
type input "27"
click at [734, 421] on button "Run Scenarios" at bounding box center [752, 428] width 74 height 24
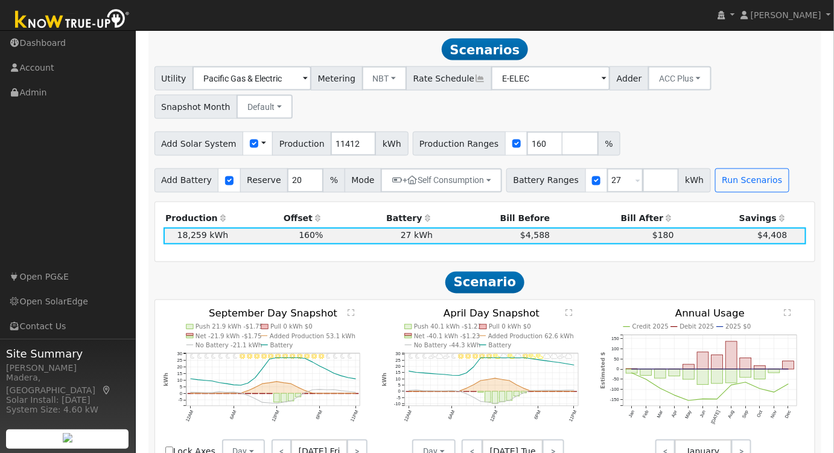
scroll to position [619, 0]
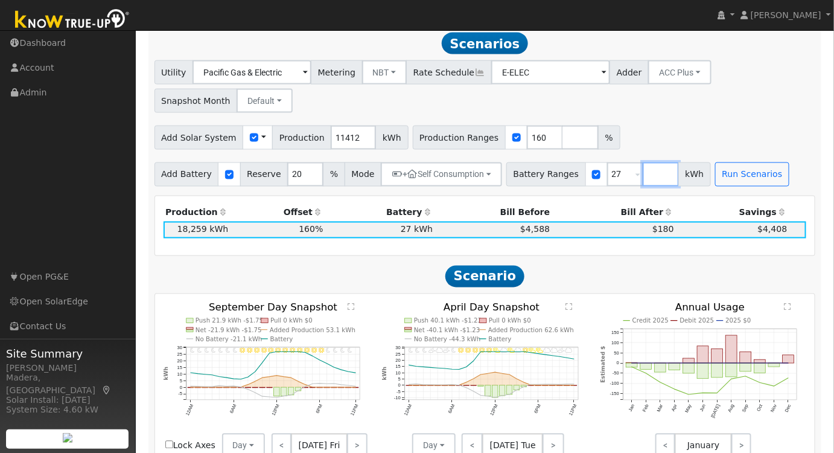
click at [643, 179] on input "number" at bounding box center [661, 174] width 36 height 24
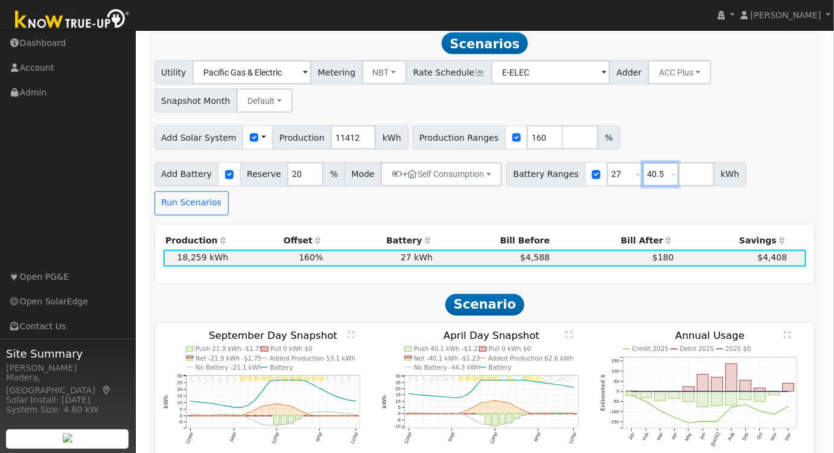
type input "40.5"
click at [681, 119] on div "Utility Pacific Gas & Electric Metering NBT NEM NBT Rate Schedule E-ELEC Adder …" at bounding box center [485, 137] width 674 height 154
click at [229, 191] on button "Run Scenarios" at bounding box center [191, 203] width 74 height 24
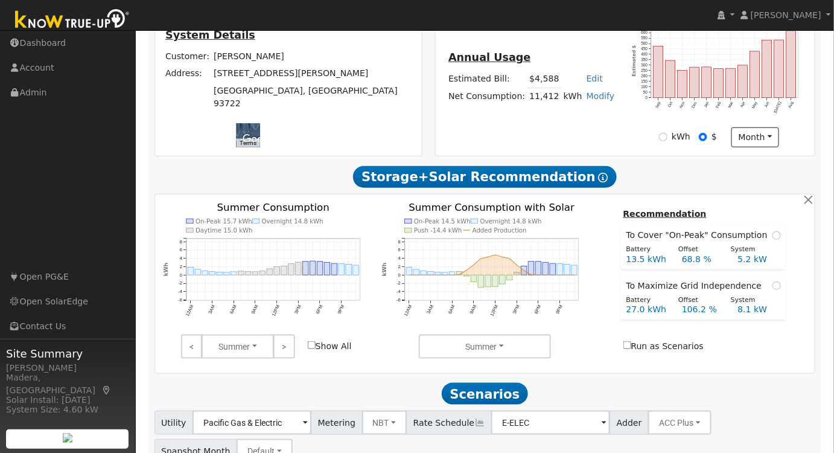
scroll to position [274, 0]
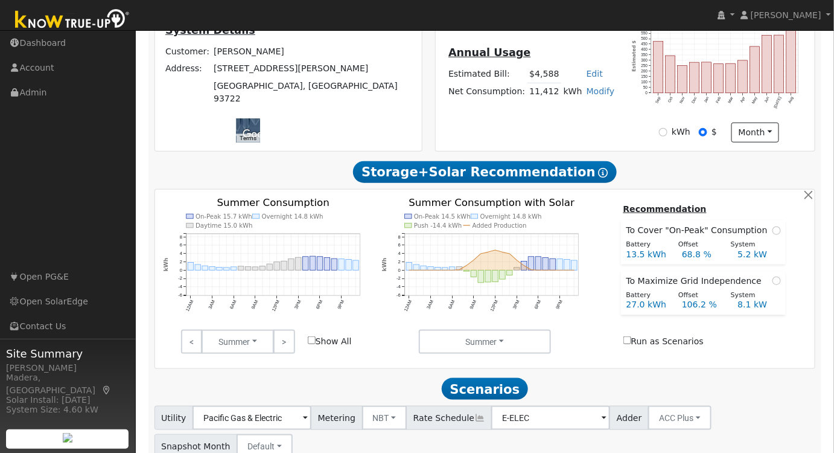
click at [309, 251] on icon "On-Peak 15.7 kWh Overnight 14.8 kWh Daytime 15.0 kWh 12AM 3AM 6AM 9AM 12PM 3PM …" at bounding box center [267, 269] width 206 height 143
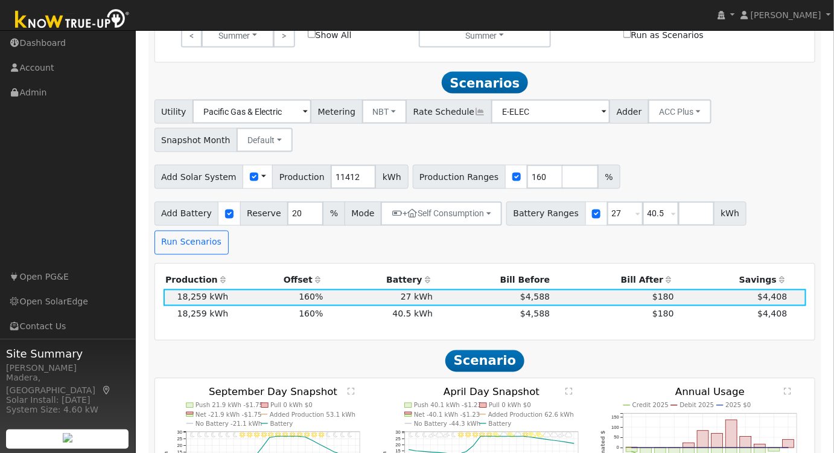
scroll to position [603, 0]
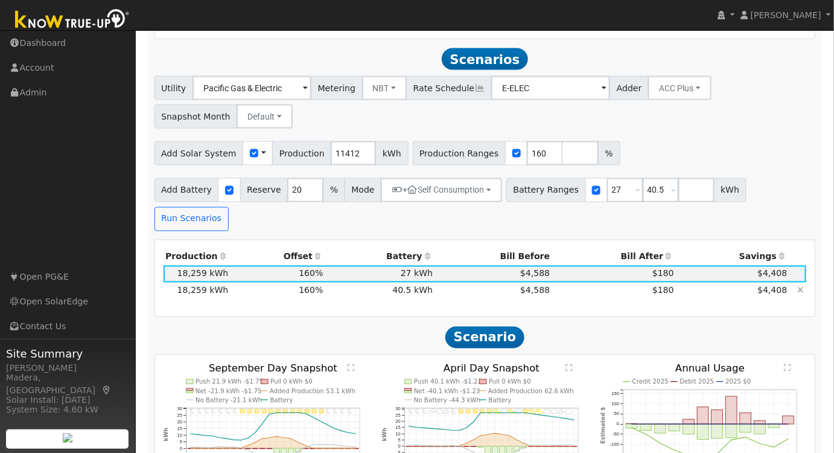
click at [360, 282] on td "40.5 kWh" at bounding box center [380, 290] width 110 height 17
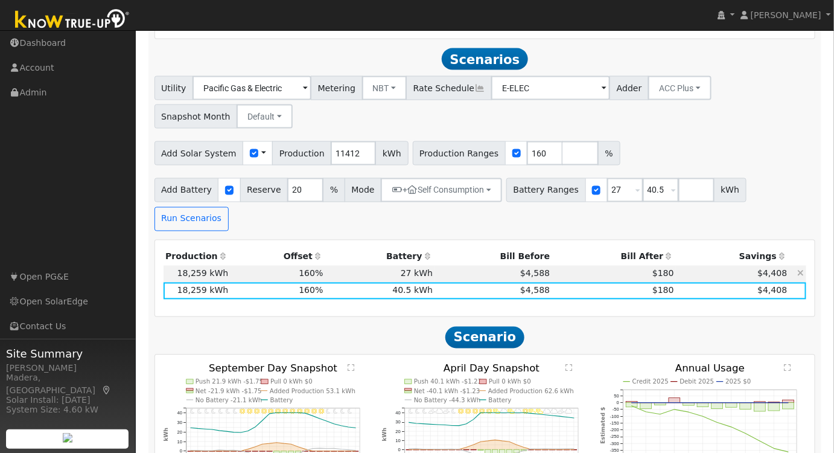
click at [342, 266] on td "27 kWh" at bounding box center [380, 274] width 110 height 17
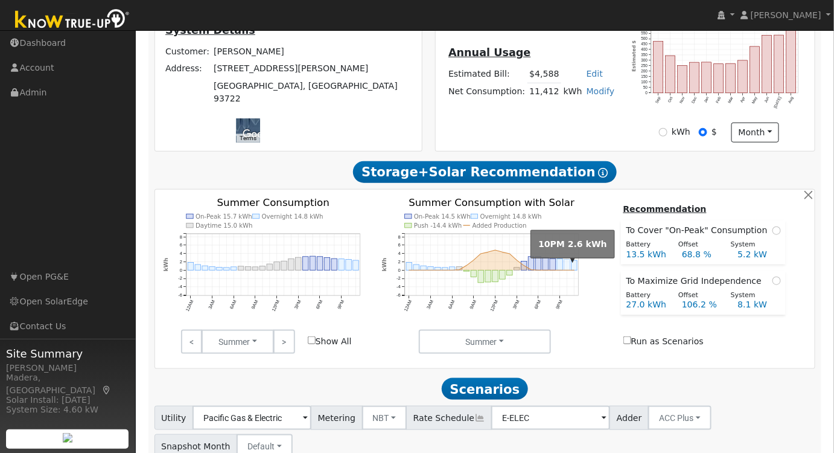
scroll to position [0, 0]
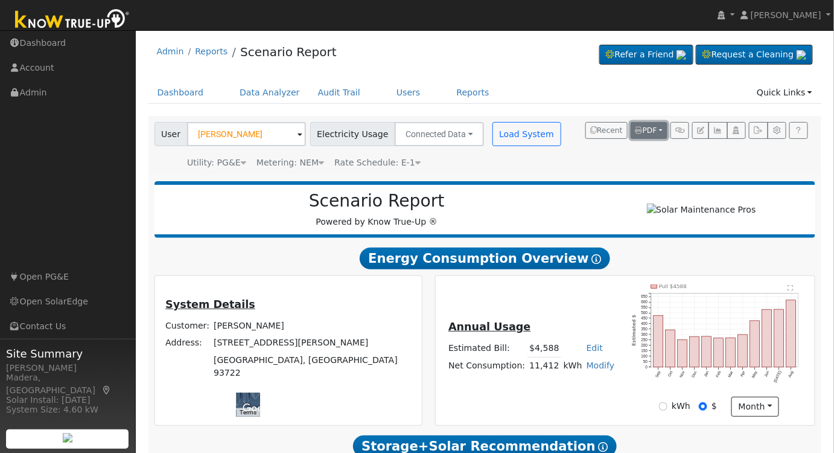
click at [657, 134] on span "PDF" at bounding box center [646, 130] width 22 height 8
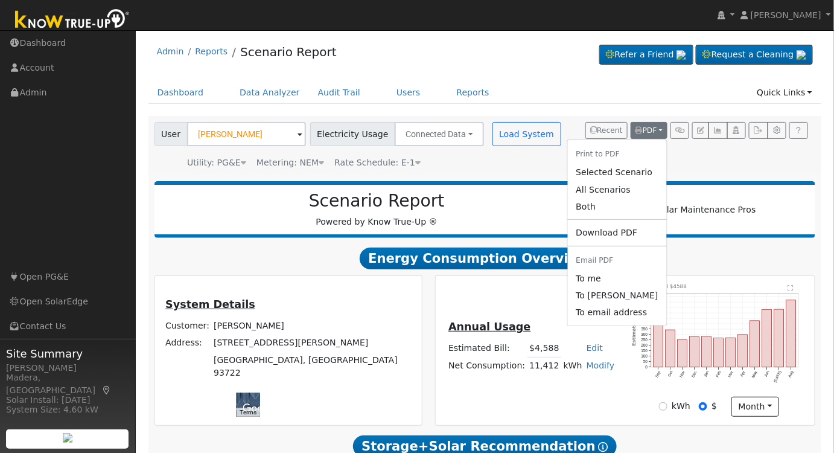
drag, startPoint x: 637, startPoint y: 172, endPoint x: 328, endPoint y: 199, distance: 310.1
click at [637, 173] on link "Selected Scenario" at bounding box center [616, 172] width 99 height 17
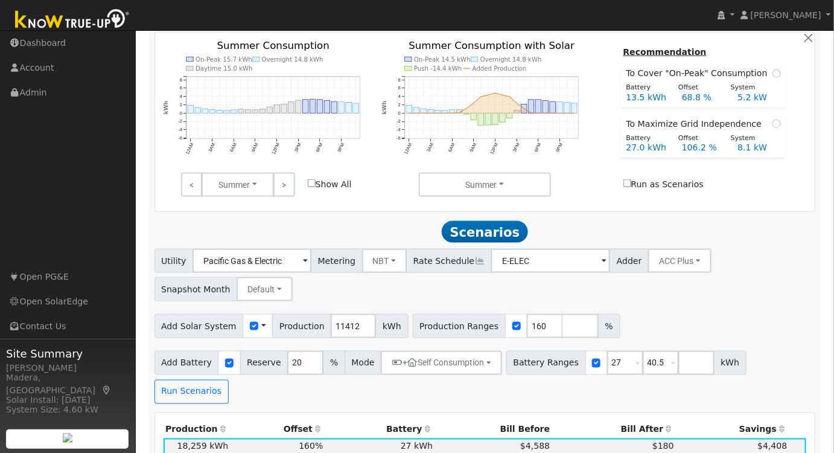
scroll to position [494, 0]
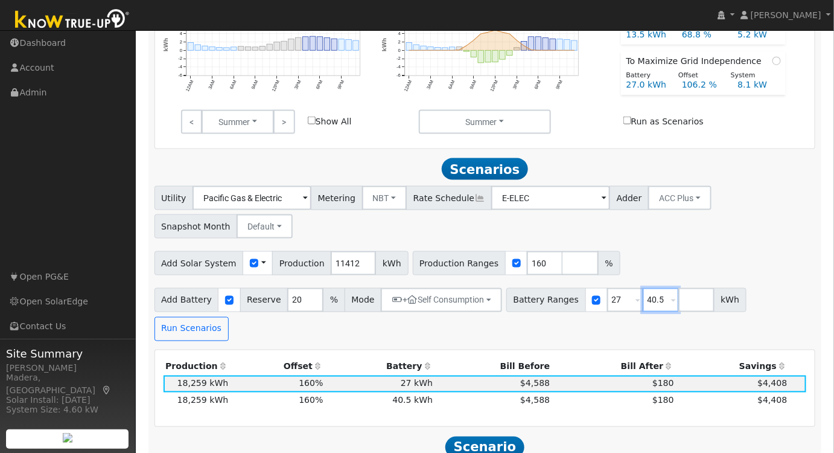
drag, startPoint x: 643, startPoint y: 306, endPoint x: 586, endPoint y: 317, distance: 58.4
click at [587, 312] on div "Battery Ranges 27 Overrides Reserve % Mode None None Self Consumption Peak Savi…" at bounding box center [626, 300] width 240 height 24
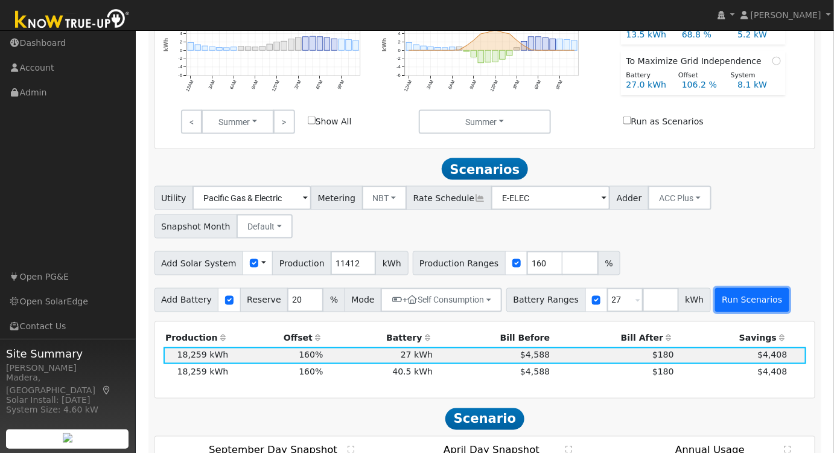
click at [715, 302] on button "Run Scenarios" at bounding box center [752, 300] width 74 height 24
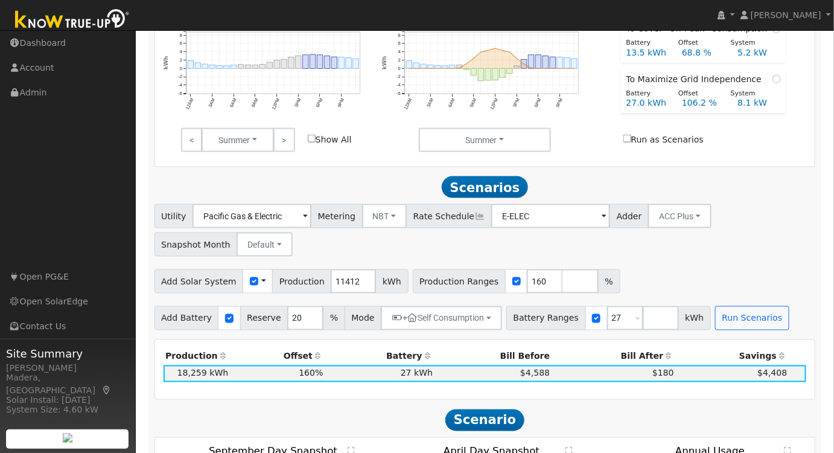
scroll to position [0, 0]
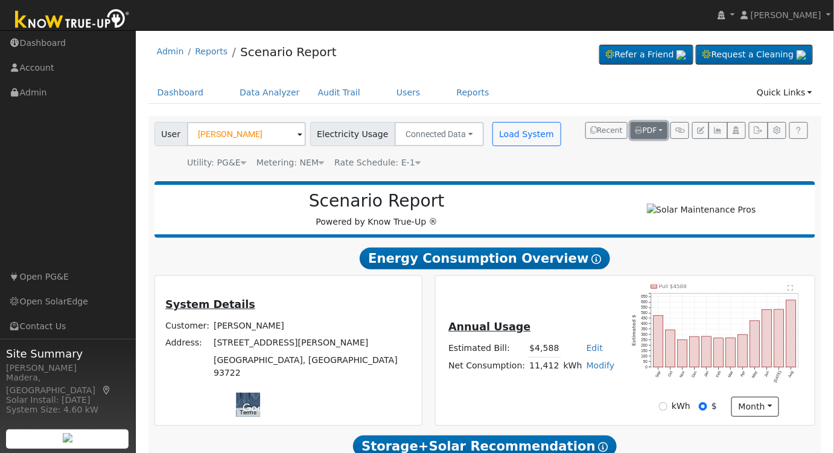
click at [648, 130] on span "PDF" at bounding box center [646, 130] width 22 height 8
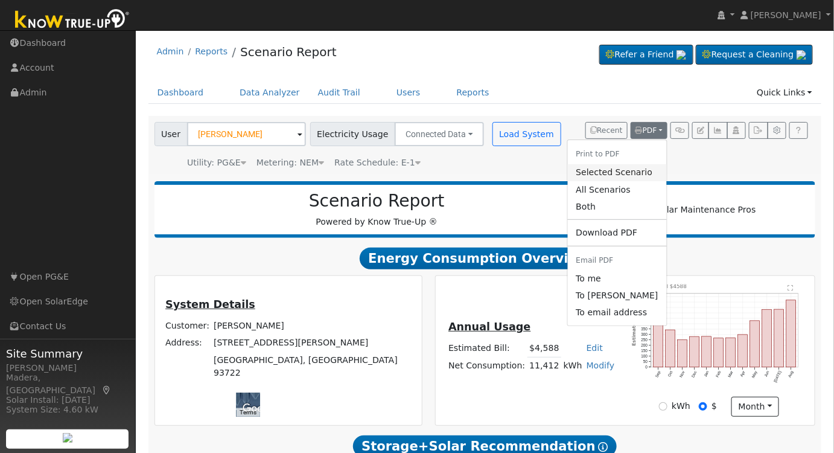
click at [618, 175] on link "Selected Scenario" at bounding box center [616, 172] width 99 height 17
